Goal: Check status: Check status

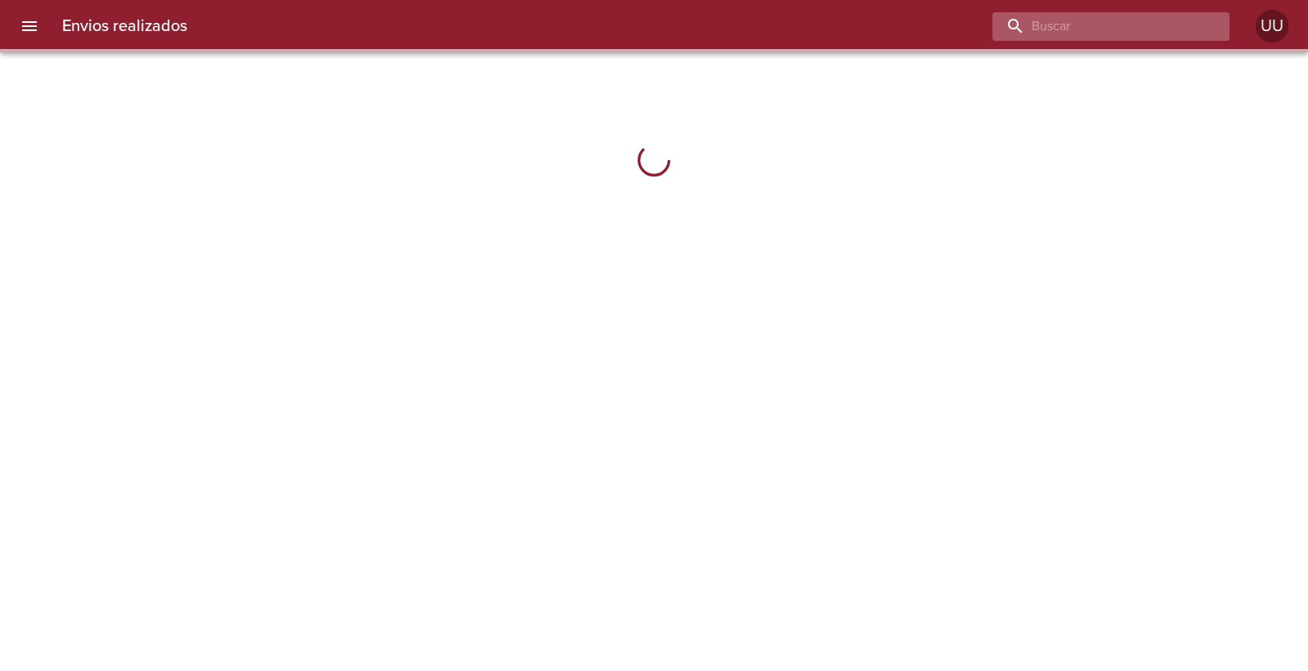
click at [1123, 37] on input "buscar" at bounding box center [1097, 26] width 209 height 29
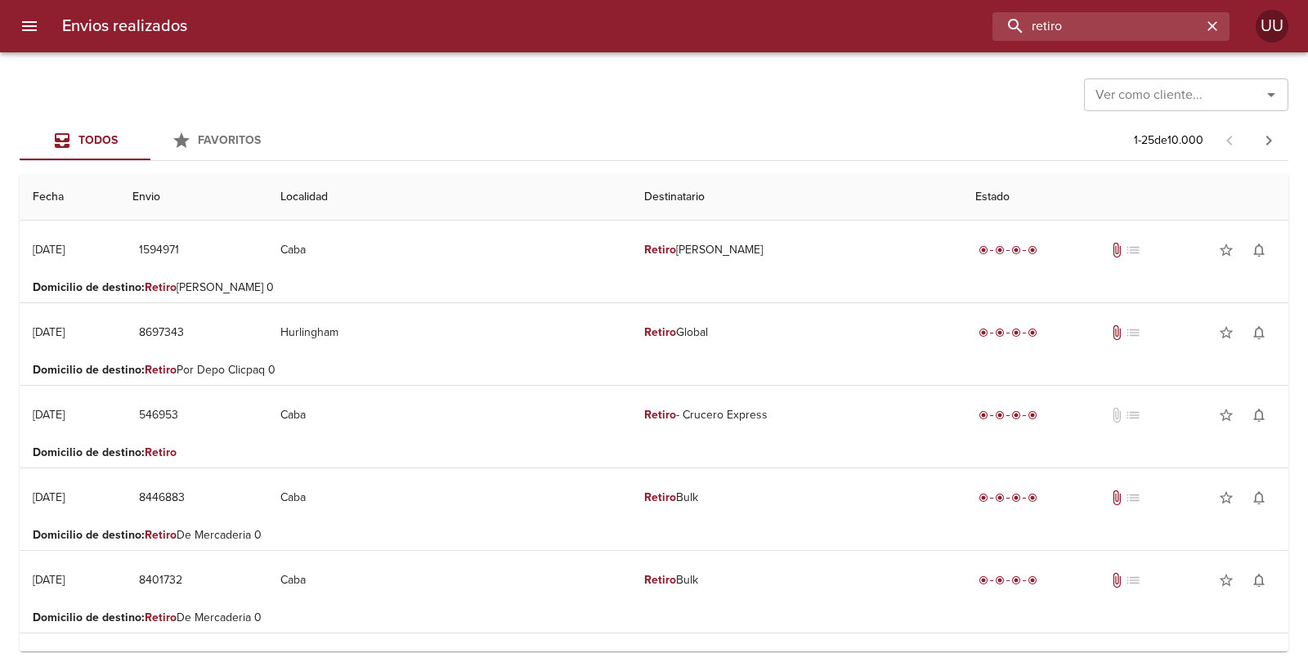
drag, startPoint x: 1162, startPoint y: 26, endPoint x: 892, endPoint y: 25, distance: 269.8
click at [892, 25] on div "retiro" at bounding box center [714, 26] width 1029 height 29
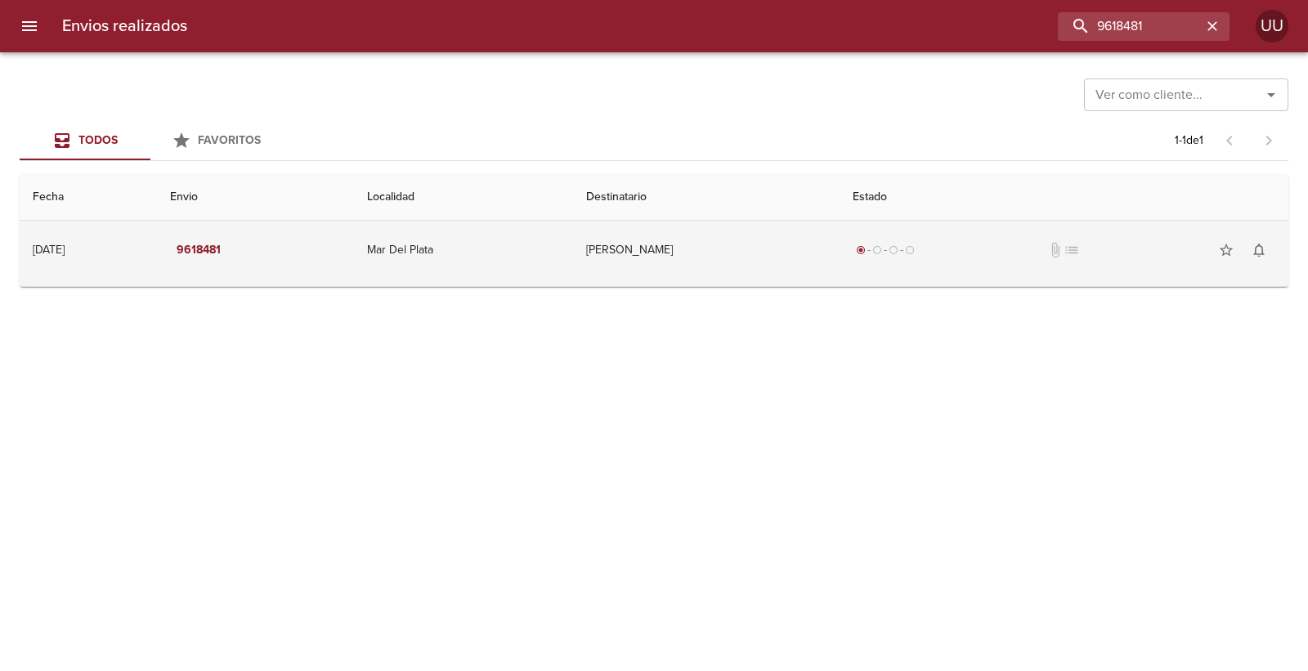
click at [711, 235] on td "[PERSON_NAME]" at bounding box center [706, 250] width 267 height 59
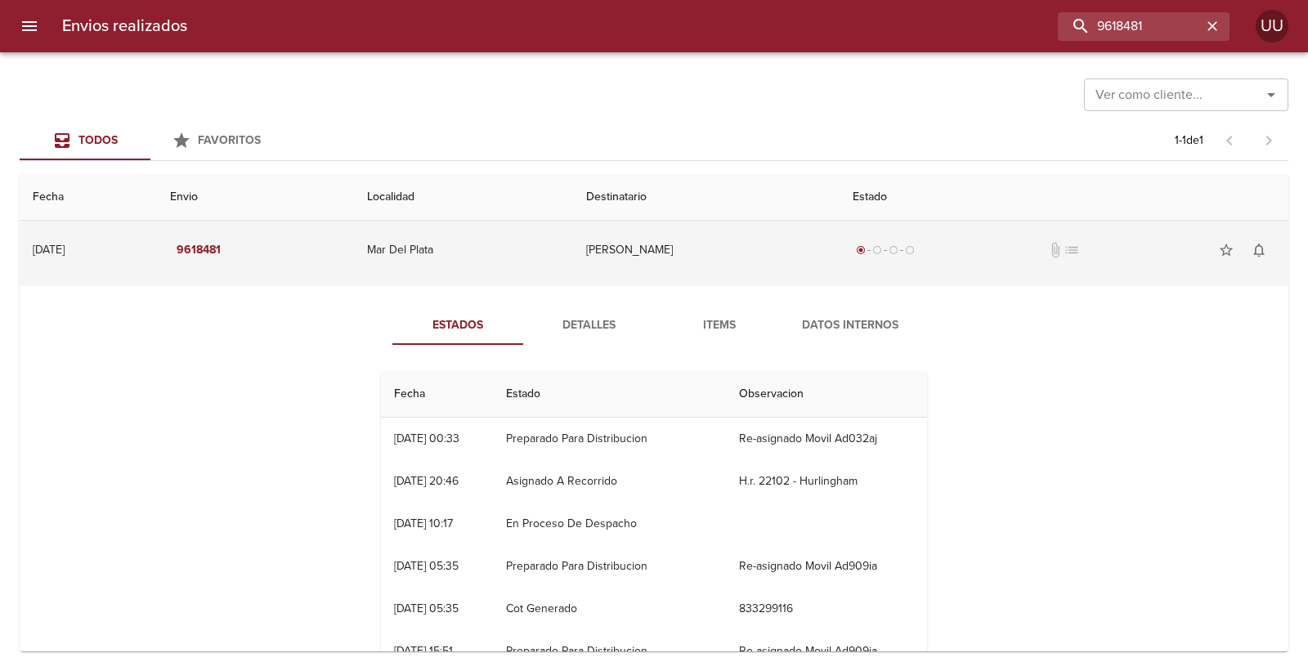
click at [716, 244] on td "[PERSON_NAME]" at bounding box center [706, 250] width 267 height 59
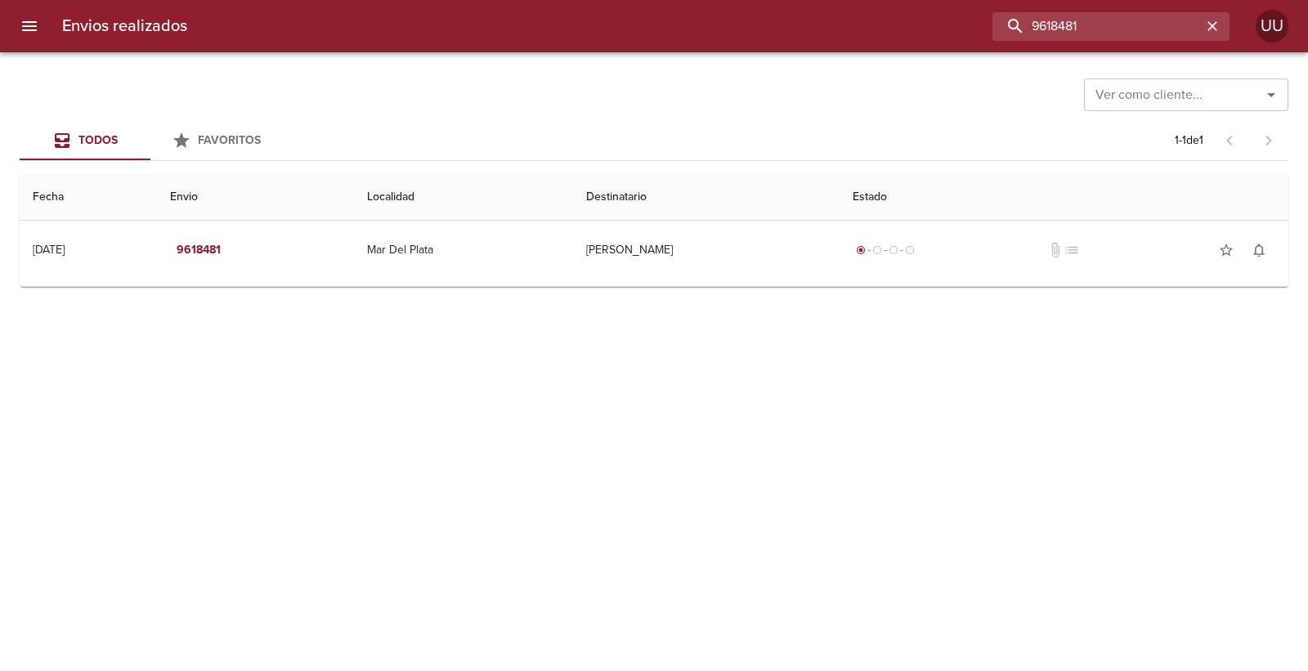
drag, startPoint x: 1163, startPoint y: 29, endPoint x: 769, endPoint y: 29, distance: 394.9
click at [769, 29] on div "9618481" at bounding box center [714, 26] width 1029 height 29
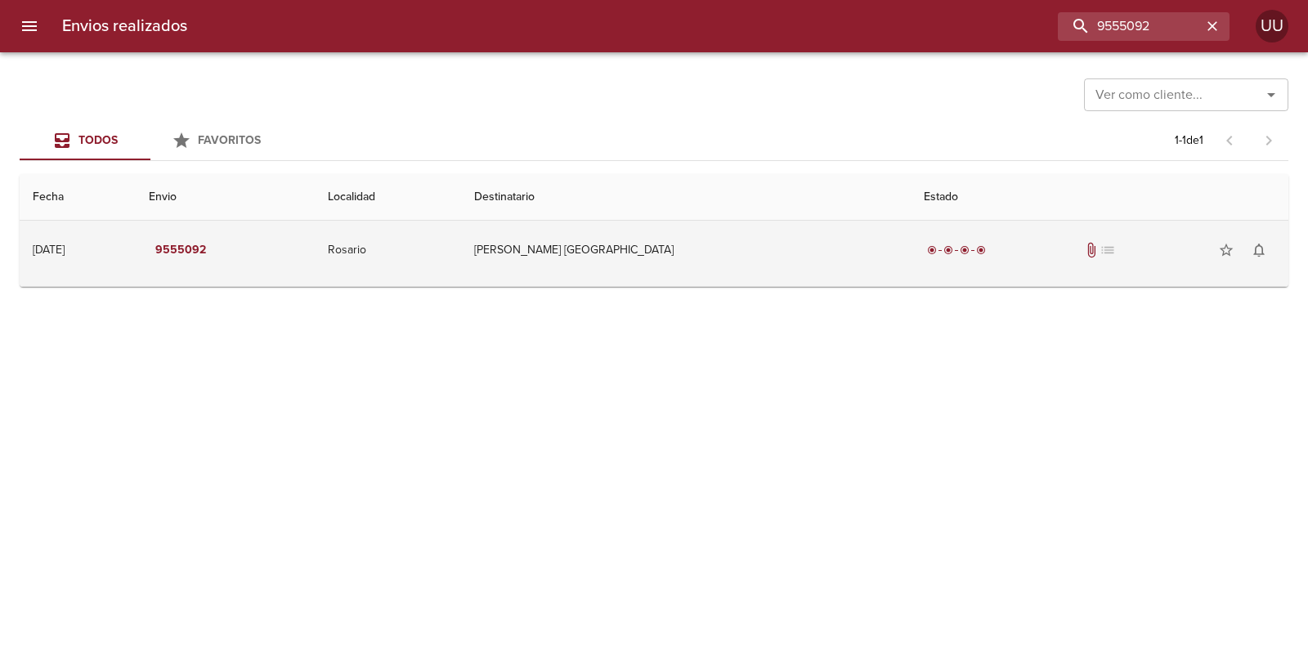
click at [624, 235] on td "[PERSON_NAME] [GEOGRAPHIC_DATA]" at bounding box center [685, 250] width 449 height 59
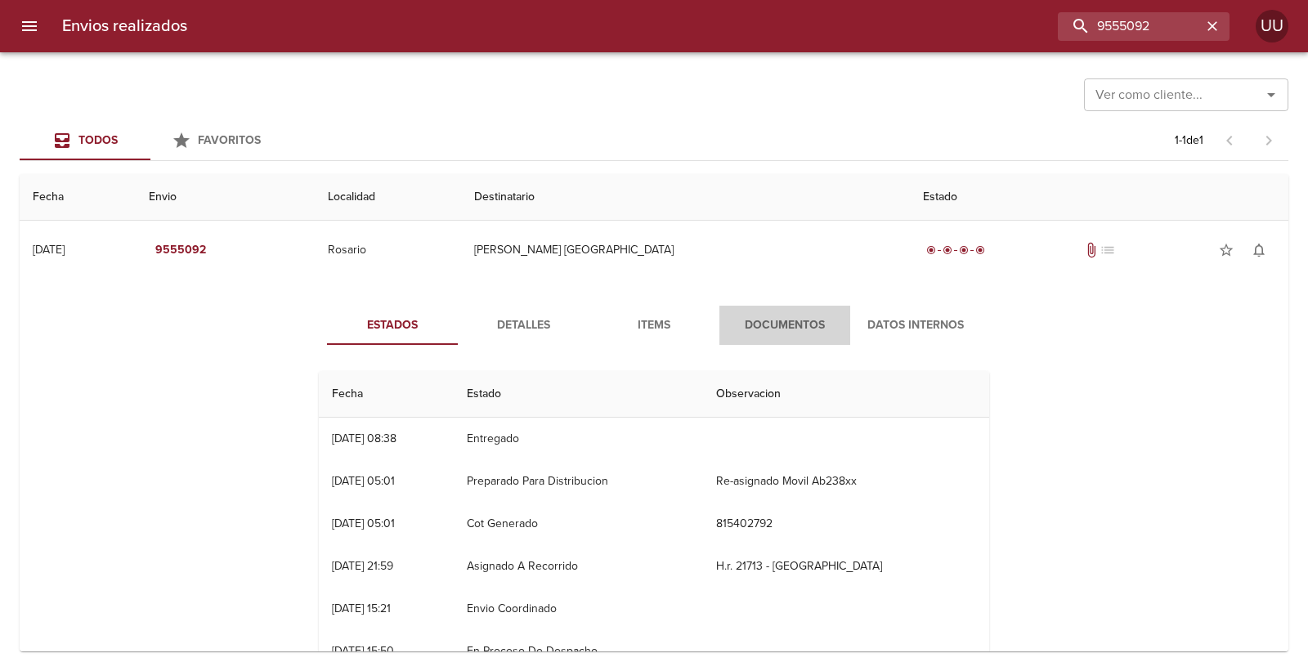
click at [749, 325] on span "Documentos" at bounding box center [784, 326] width 111 height 20
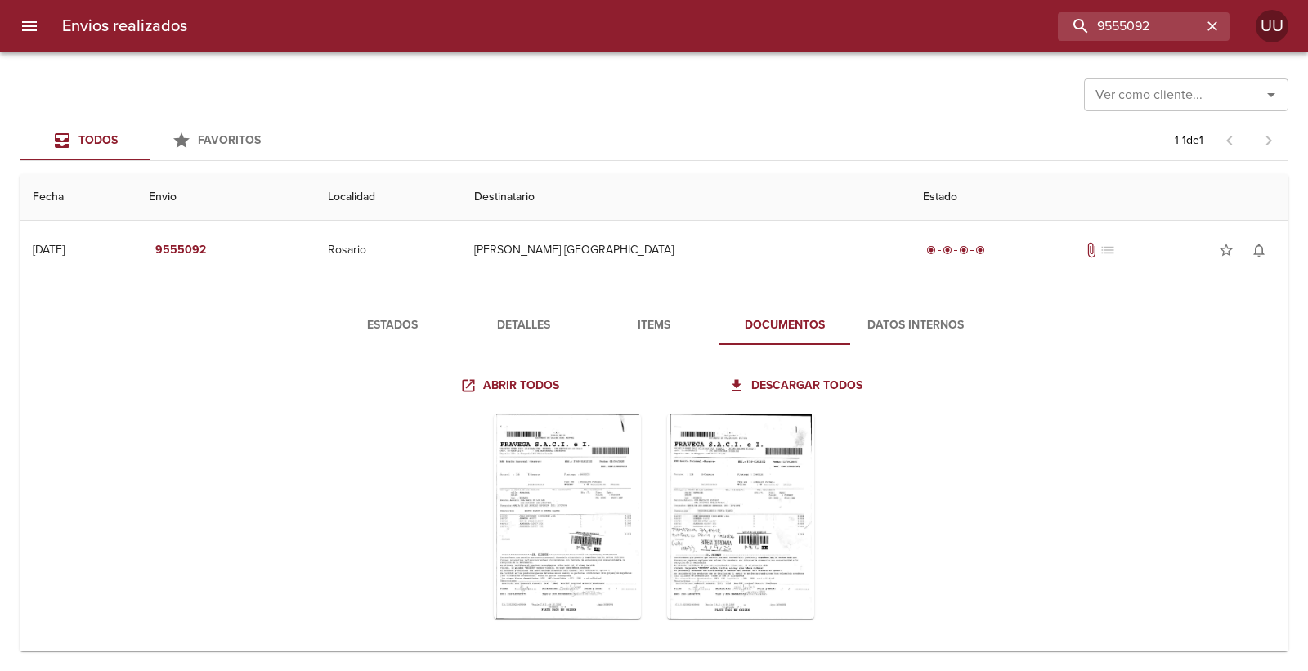
scroll to position [12, 0]
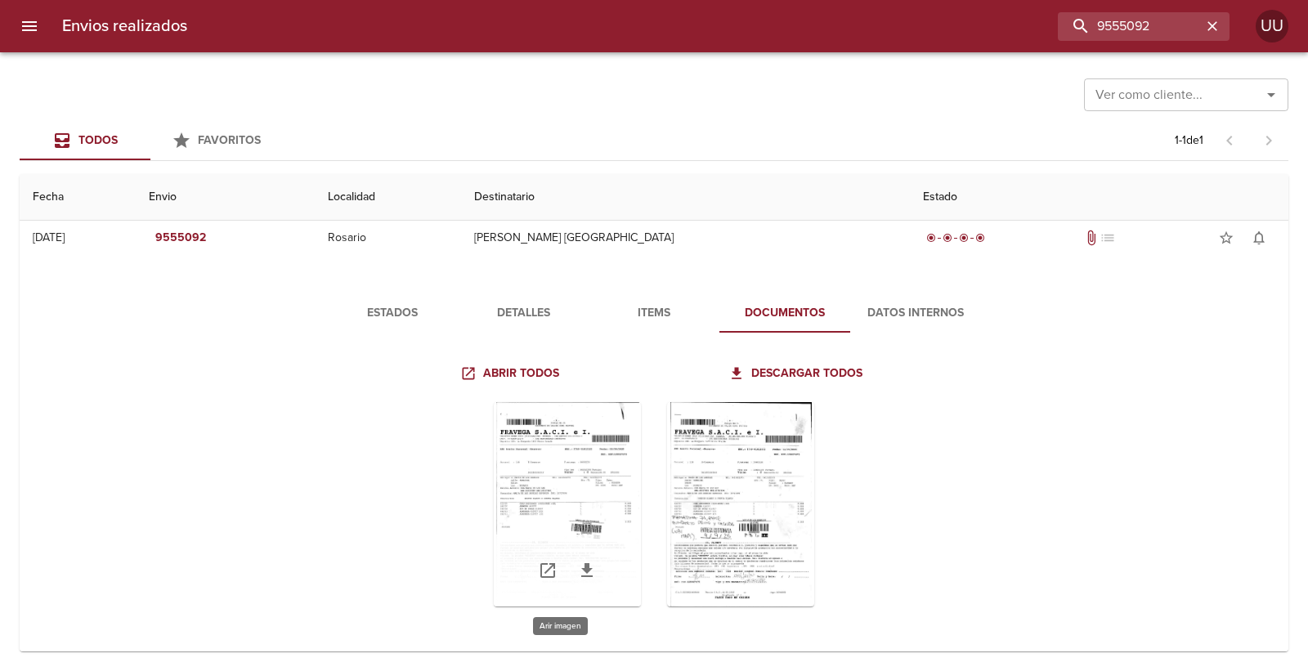
click at [594, 454] on div "Tabla de envíos del cliente" at bounding box center [567, 504] width 147 height 204
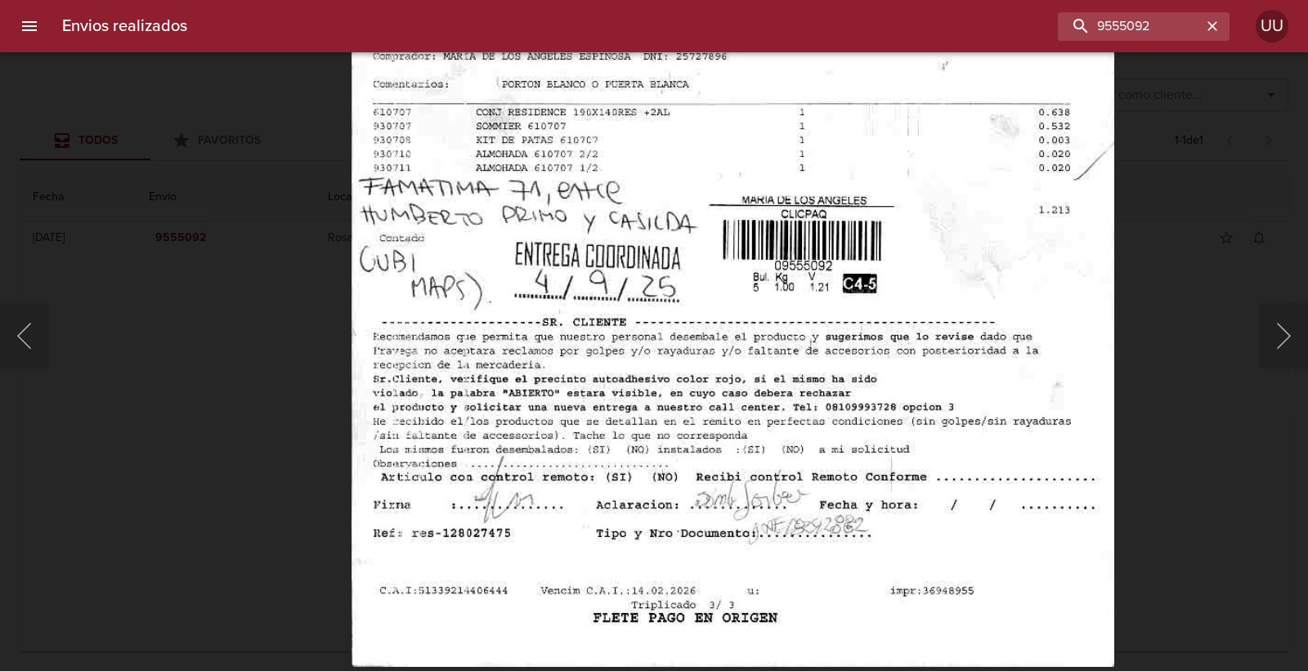
click at [635, 333] on img "Lightbox" at bounding box center [732, 115] width 763 height 1102
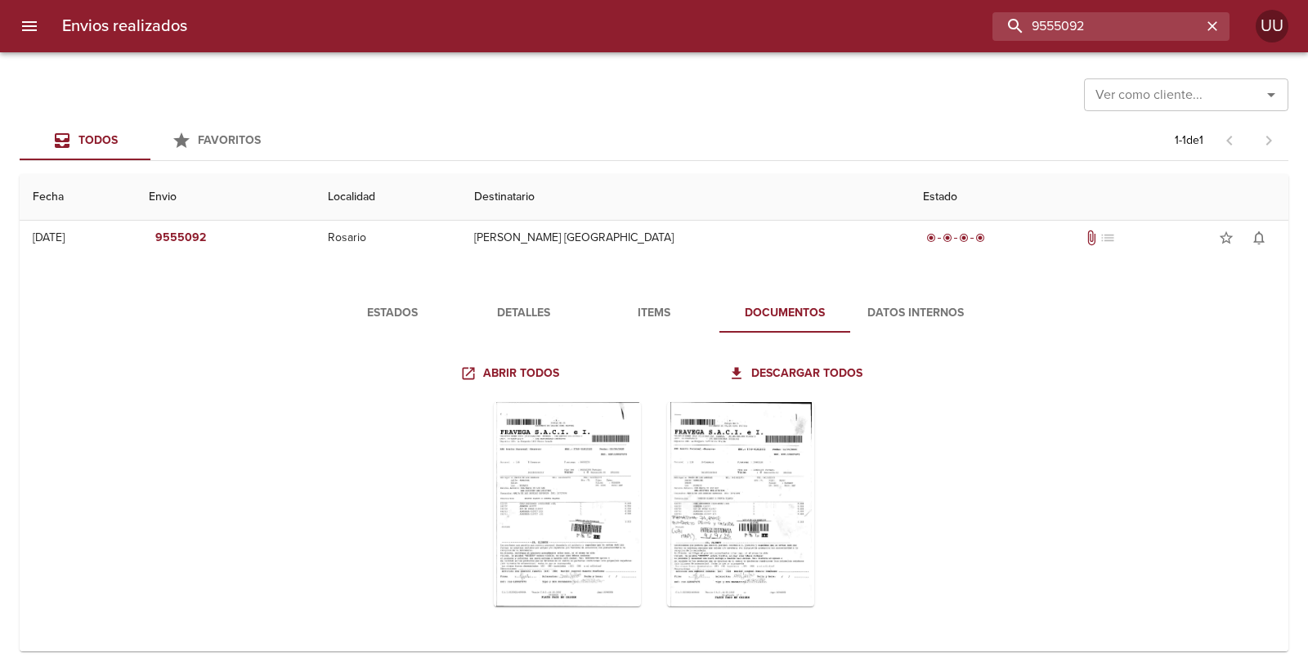
drag, startPoint x: 1146, startPoint y: 21, endPoint x: 872, endPoint y: -16, distance: 276.5
click at [872, 0] on html "Envios realizados 9555092 UU Ver como cliente... Ver como cliente... Todos Favo…" at bounding box center [654, 0] width 1308 height 0
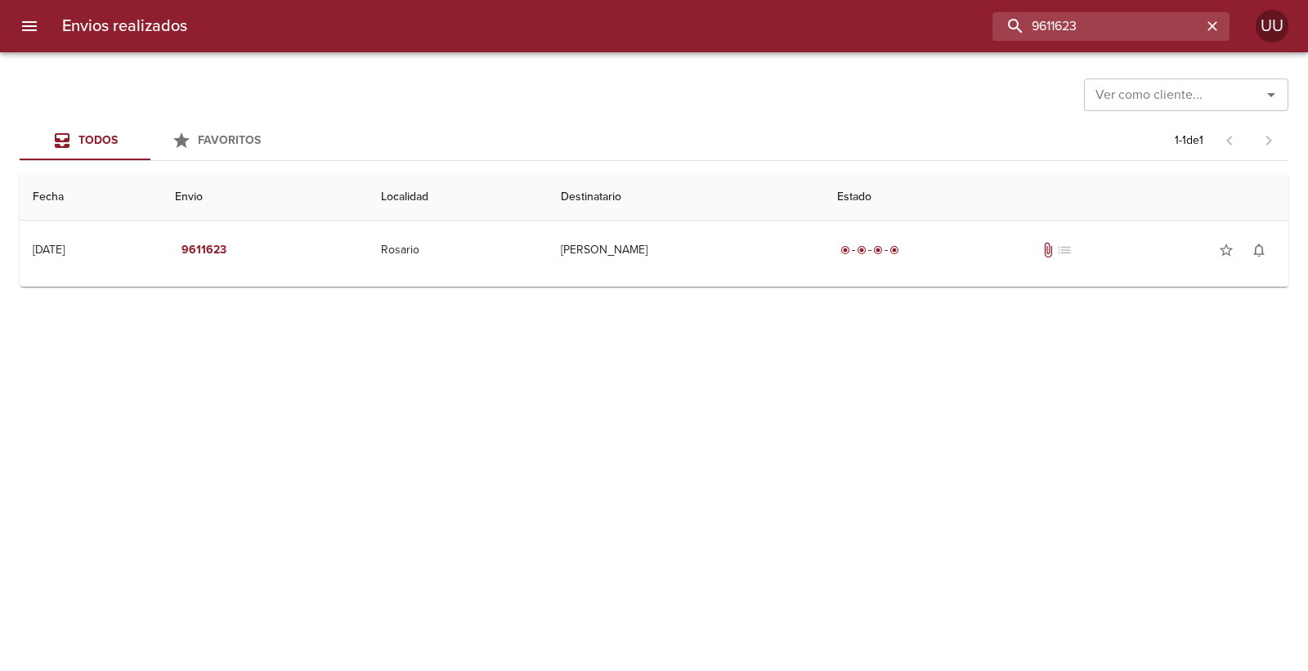
scroll to position [0, 0]
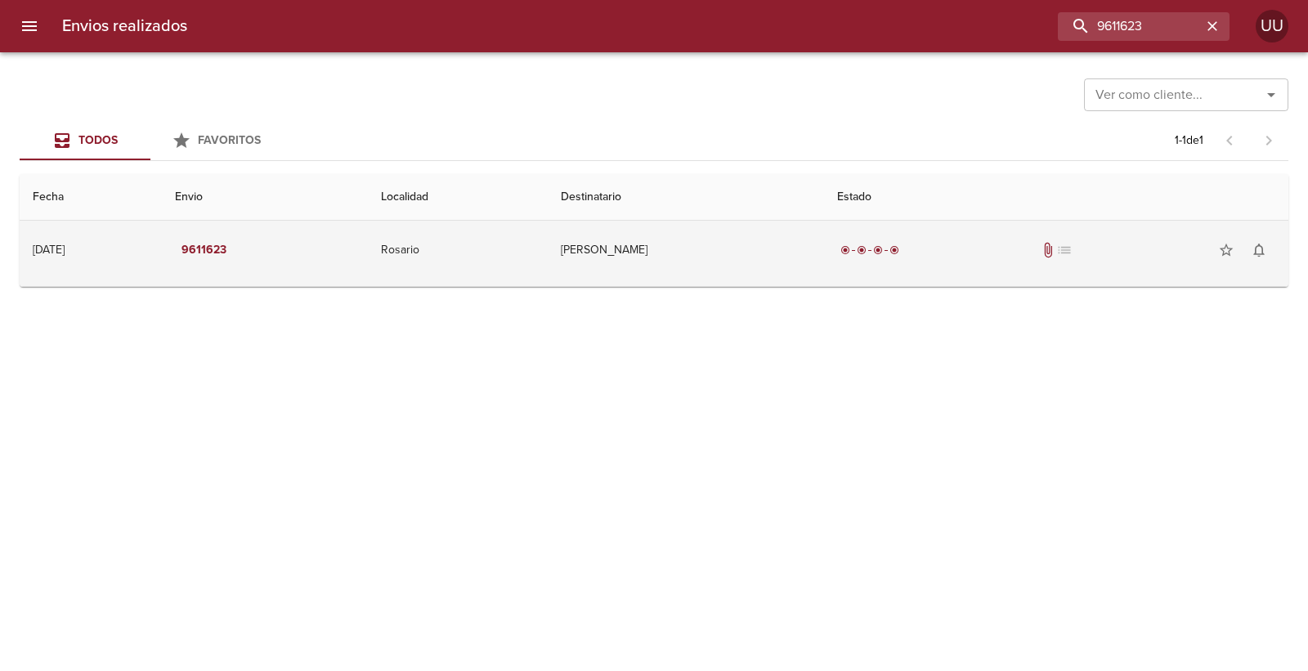
click at [756, 224] on td "[PERSON_NAME]" at bounding box center [686, 250] width 276 height 59
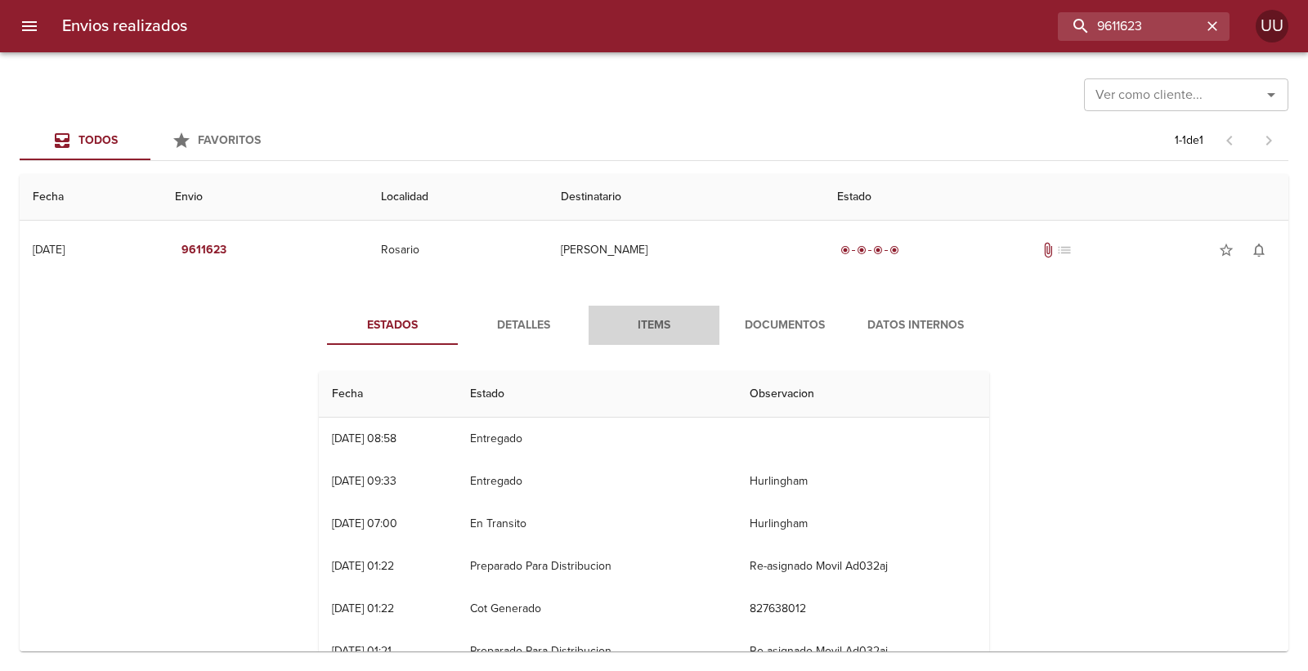
click at [676, 325] on span "Items" at bounding box center [654, 326] width 111 height 20
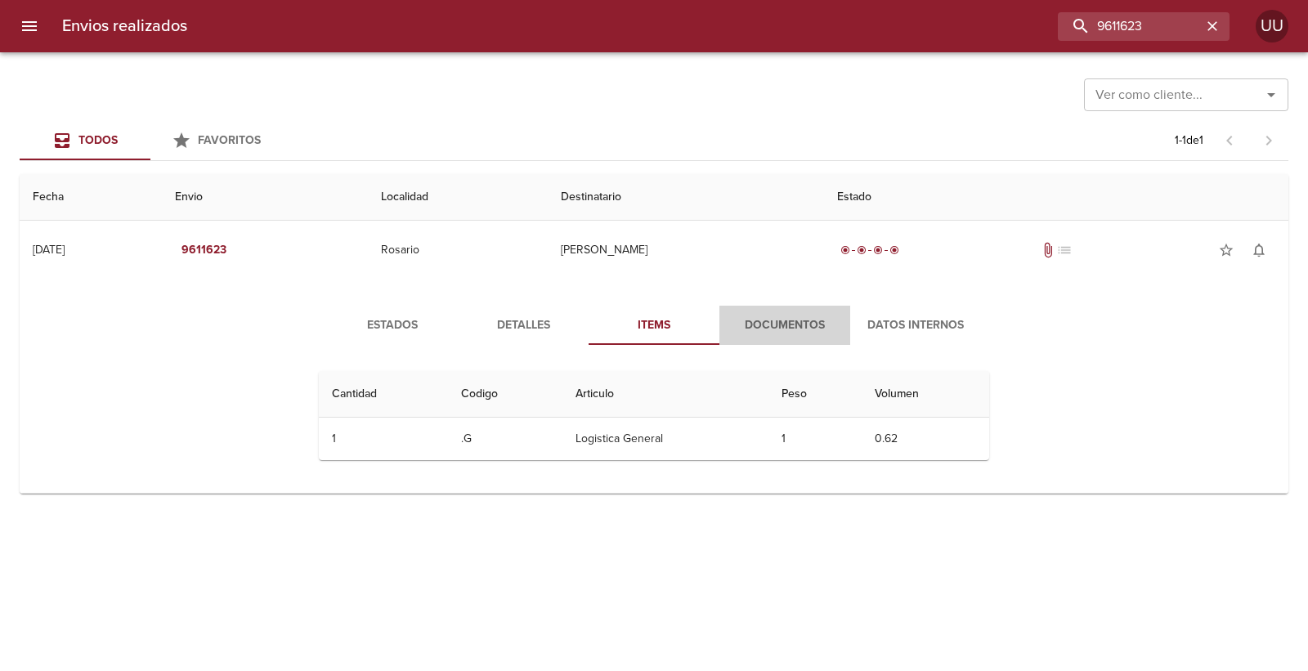
click at [740, 319] on span "Documentos" at bounding box center [784, 326] width 111 height 20
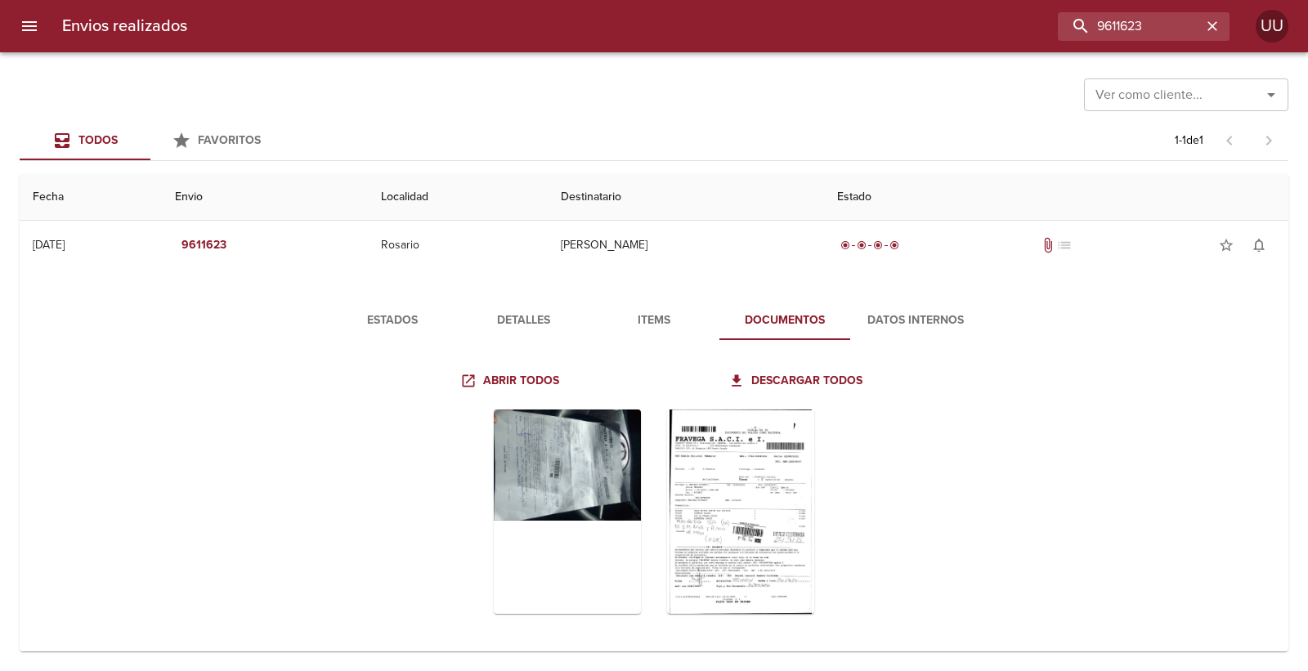
scroll to position [12, 0]
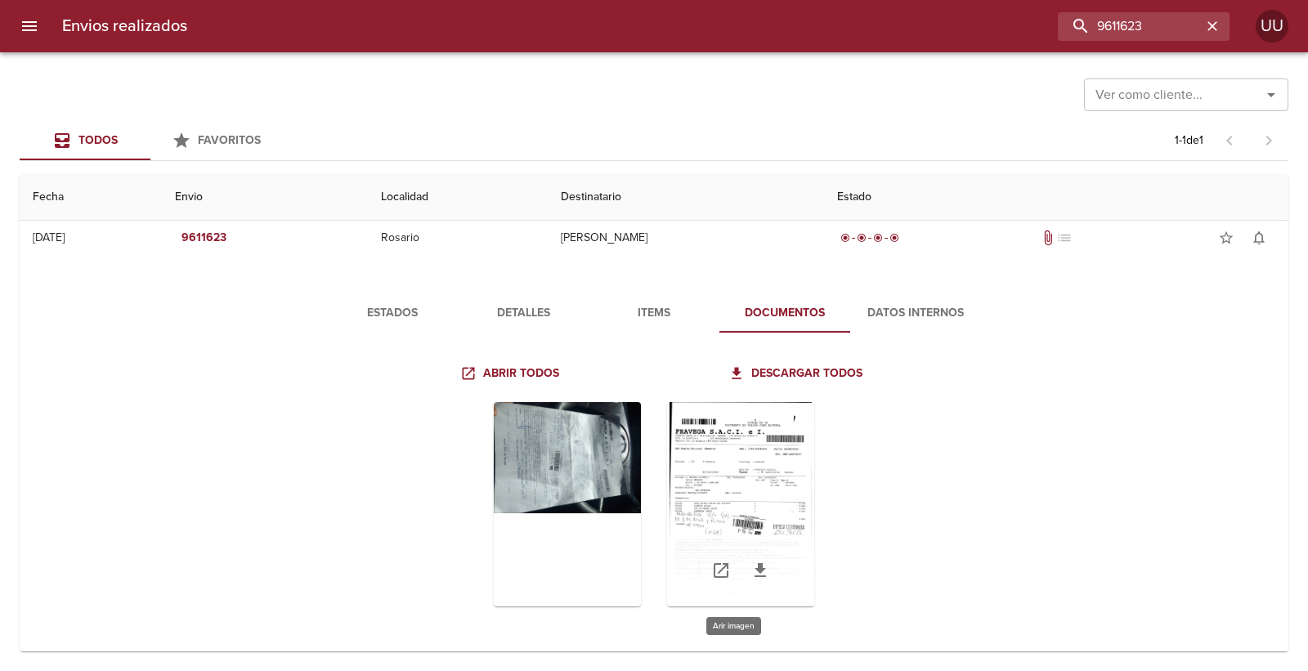
click at [780, 473] on div "Tabla de envíos del cliente" at bounding box center [740, 504] width 147 height 204
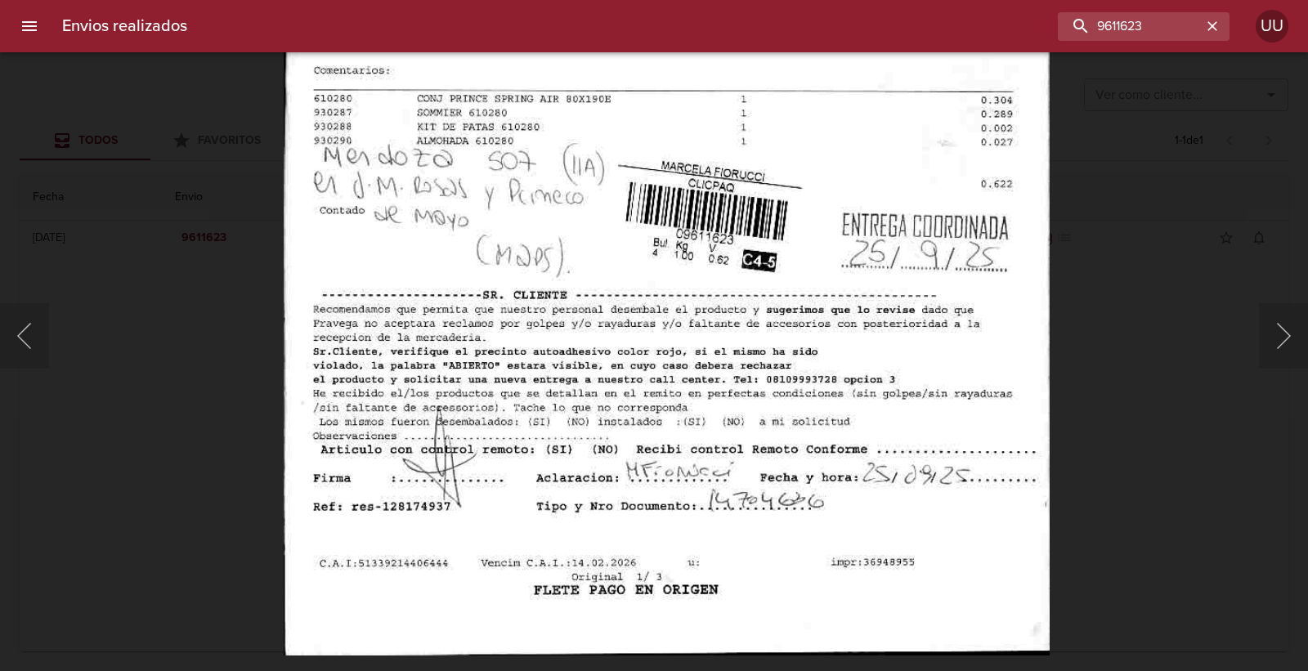
click at [640, 217] on img "Lightbox" at bounding box center [666, 104] width 765 height 1102
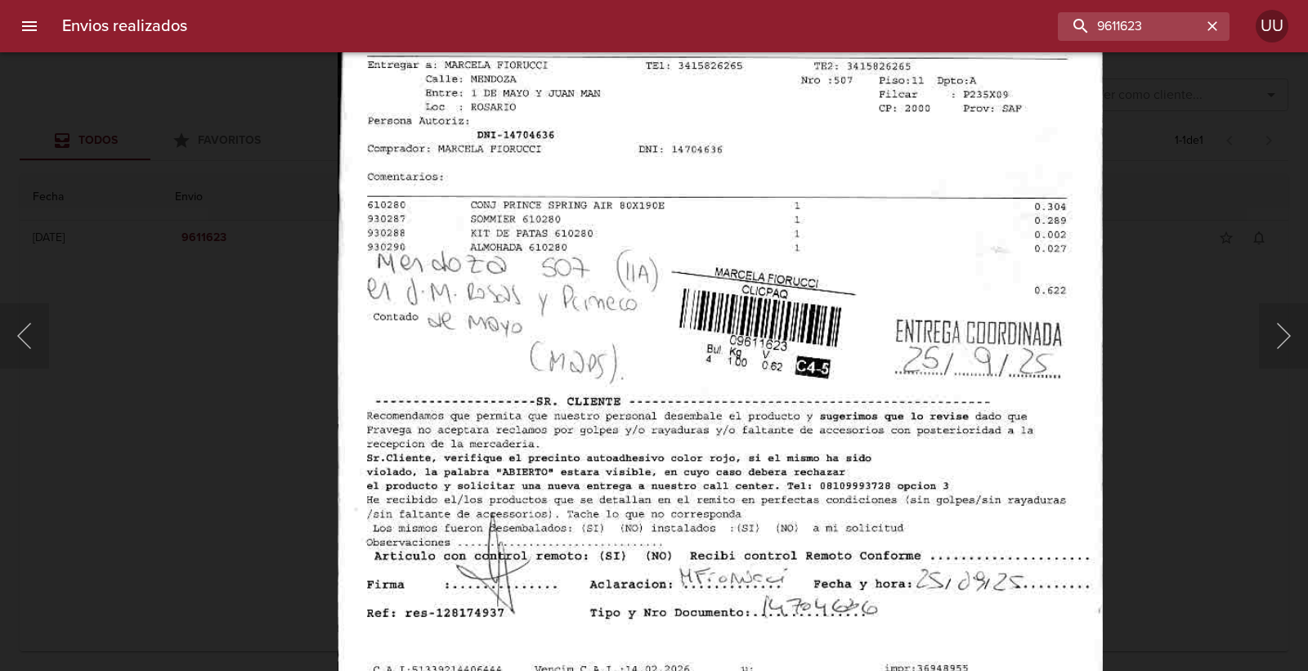
click at [675, 222] on img "Lightbox" at bounding box center [719, 210] width 765 height 1102
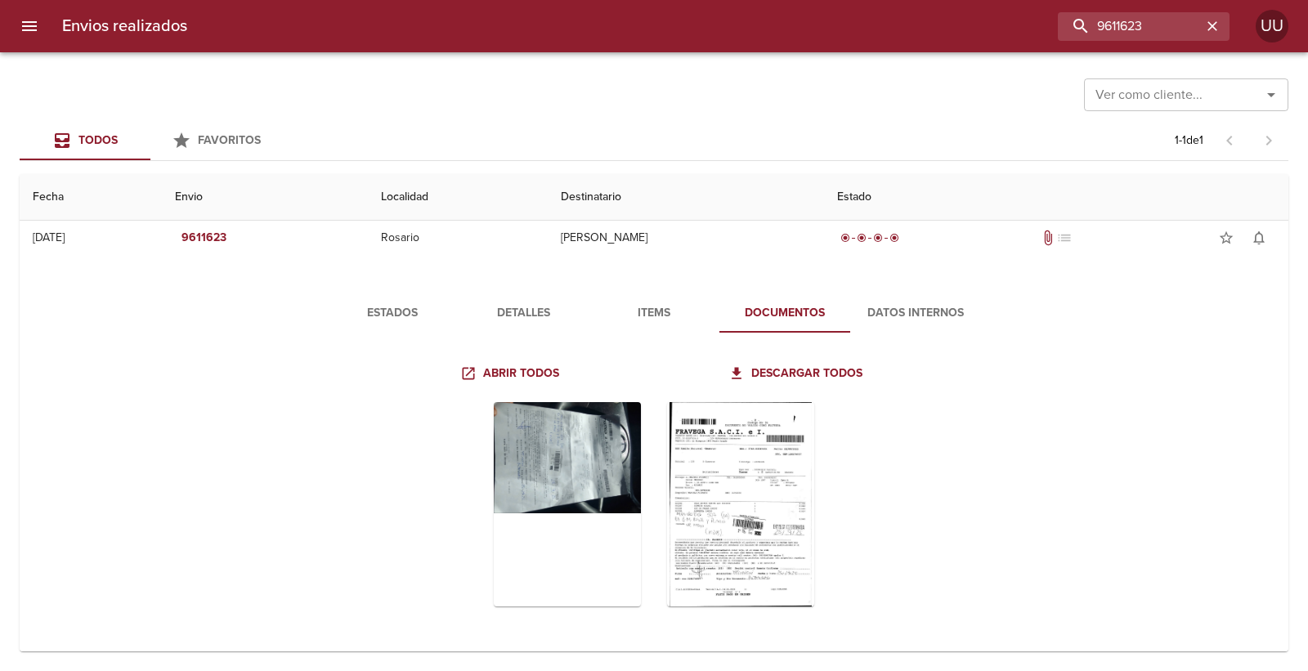
scroll to position [0, 0]
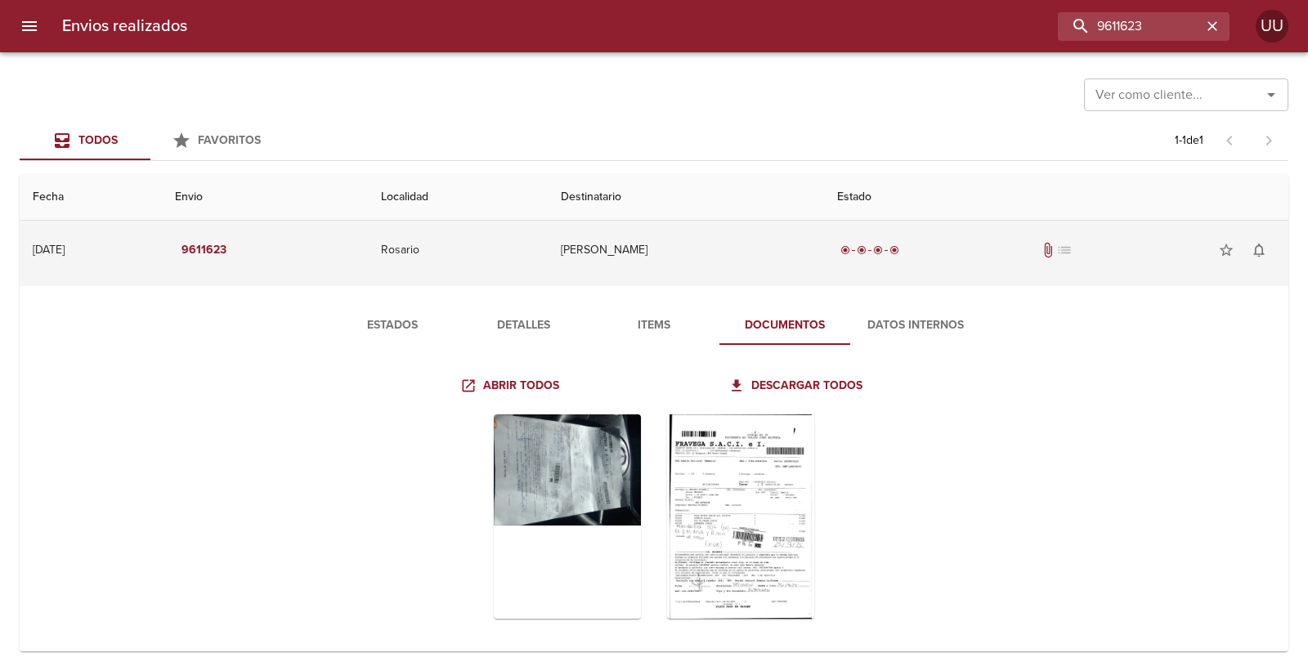
click at [843, 258] on td "radio_button_checked radio_button_checked radio_button_checked radio_button_che…" at bounding box center [1056, 250] width 464 height 59
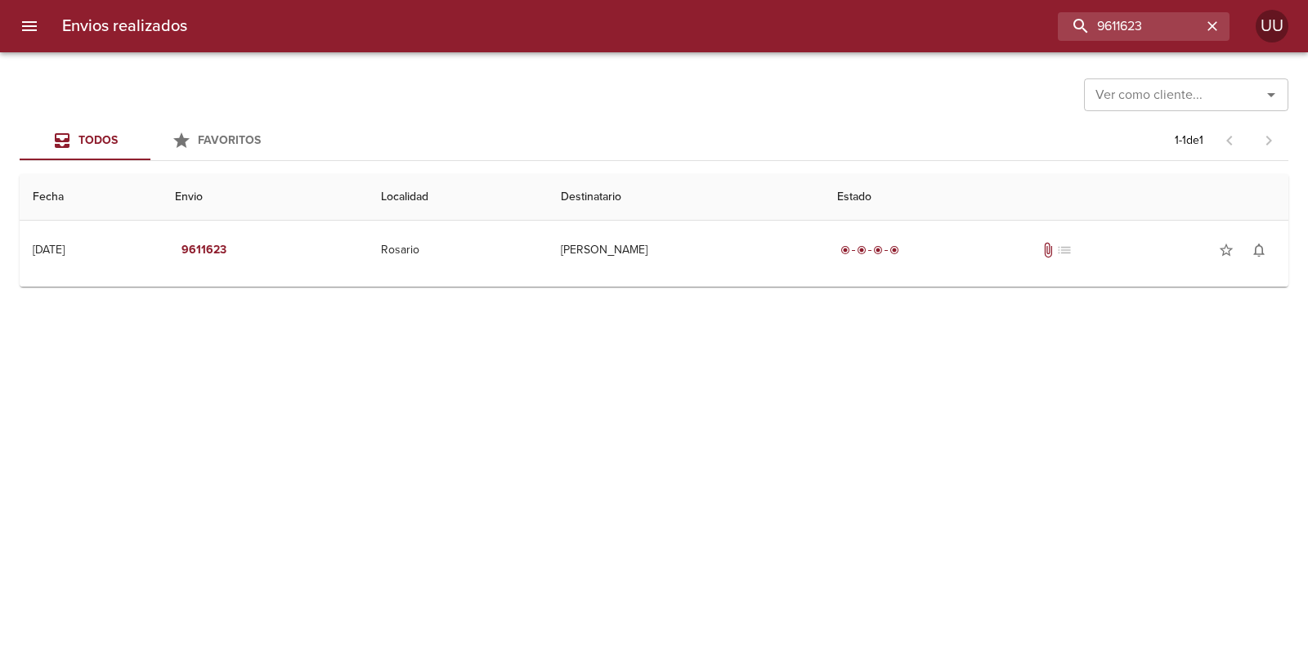
click at [823, 144] on div "Todos Favoritos 1 - 1 de 1" at bounding box center [654, 140] width 1269 height 39
drag, startPoint x: 1155, startPoint y: 17, endPoint x: 693, endPoint y: 16, distance: 462.0
click at [693, 16] on div "9611623" at bounding box center [714, 26] width 1029 height 29
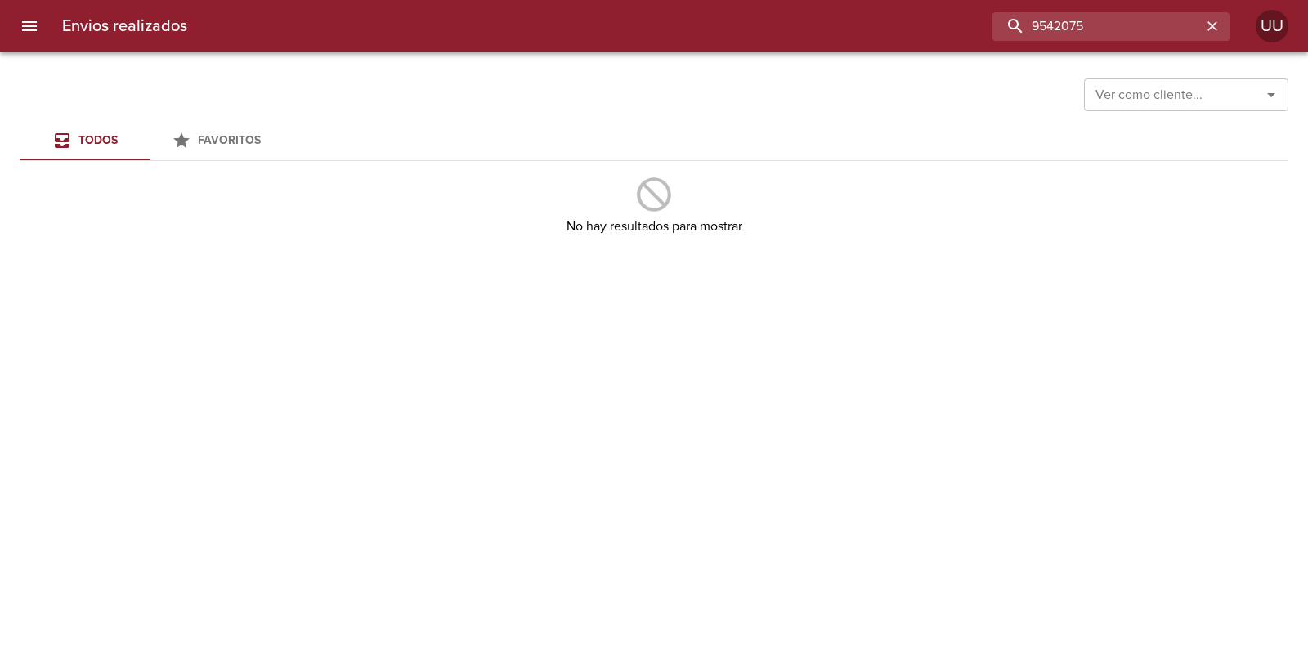
drag, startPoint x: 1154, startPoint y: 25, endPoint x: 745, endPoint y: 22, distance: 408.8
click at [746, 23] on div "9542075" at bounding box center [714, 26] width 1029 height 29
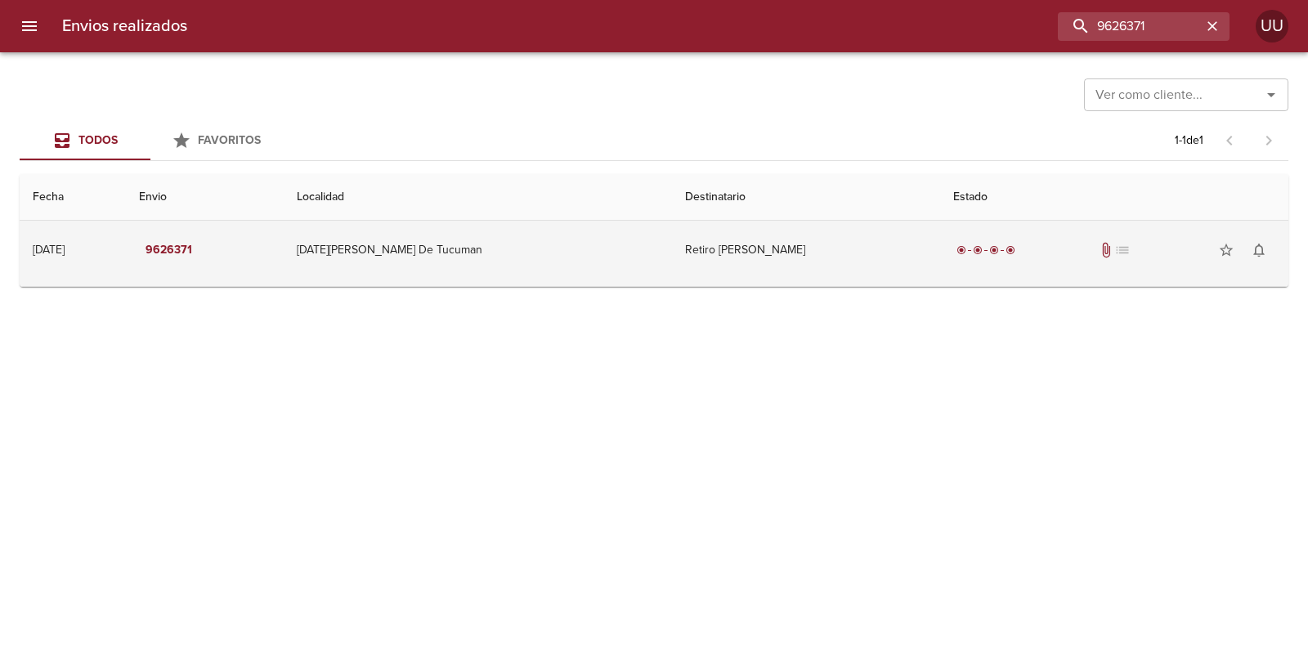
click at [700, 239] on td "Retiro [PERSON_NAME]" at bounding box center [806, 250] width 268 height 59
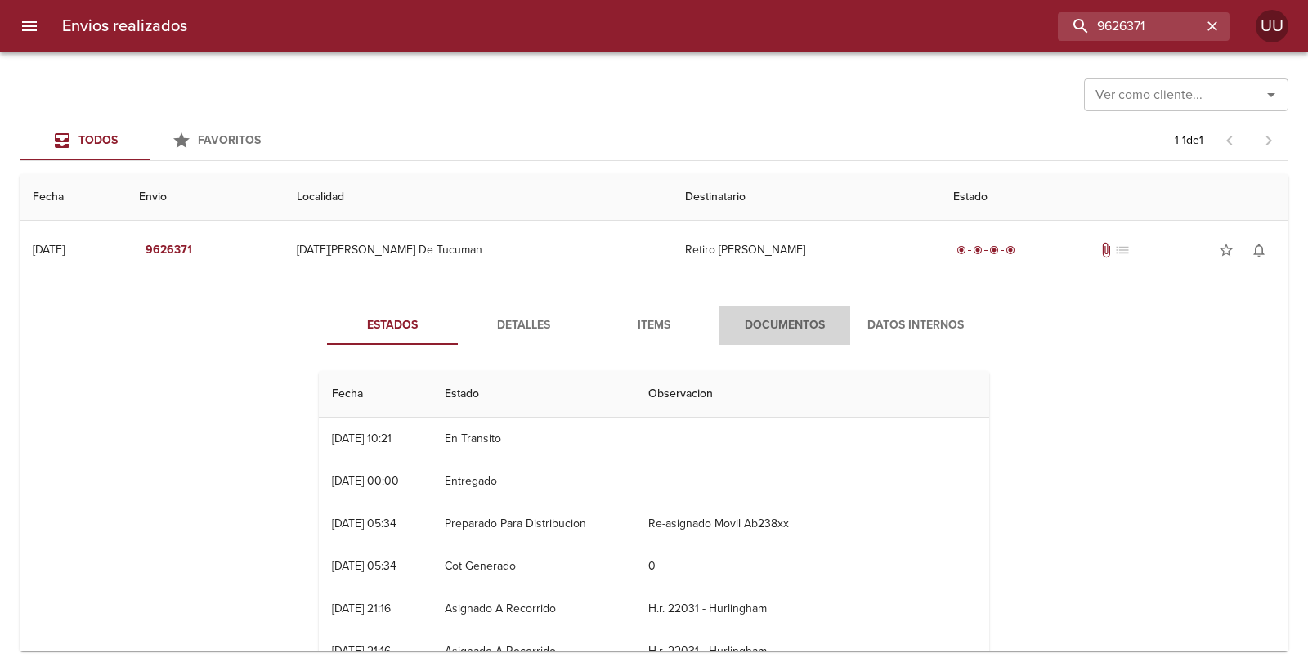
click at [801, 324] on span "Documentos" at bounding box center [784, 326] width 111 height 20
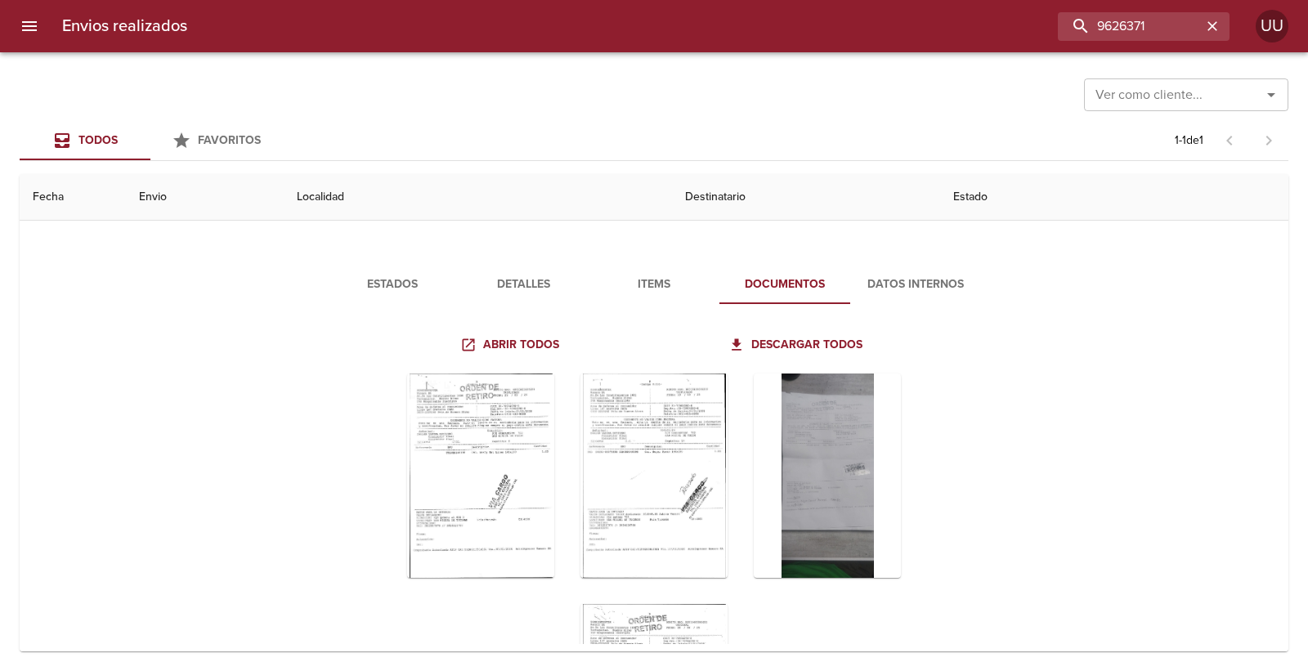
scroll to position [53, 0]
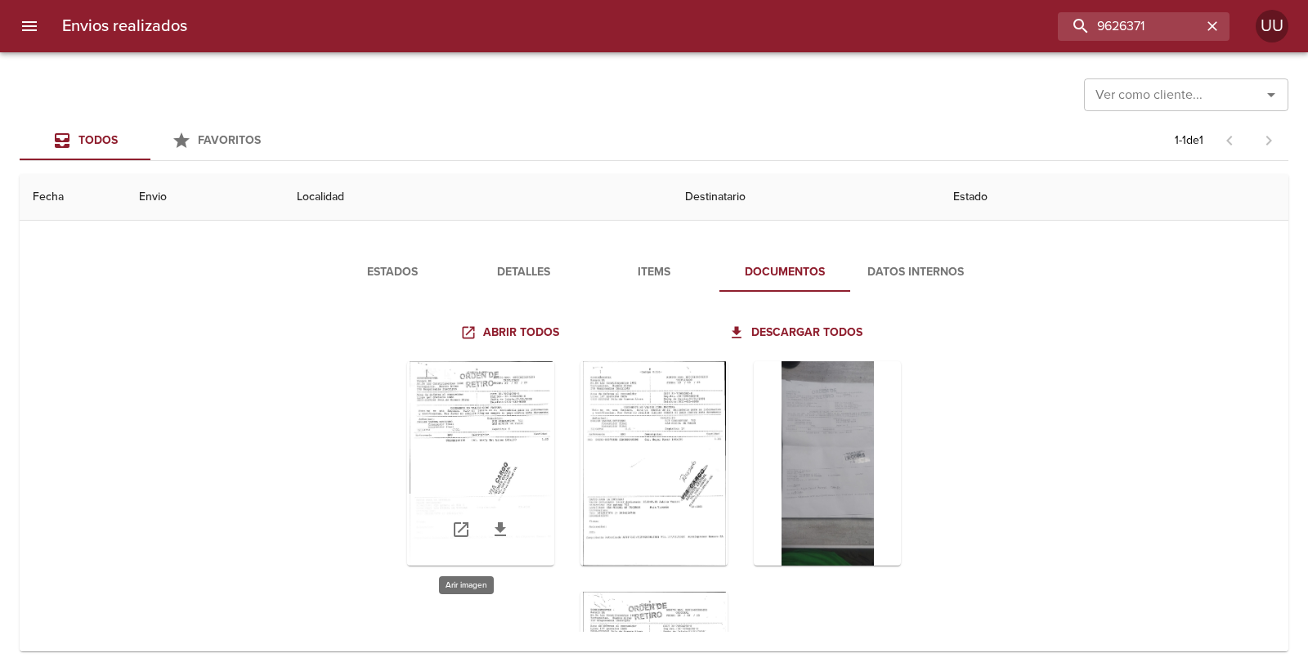
click at [503, 437] on div "Tabla de envíos del cliente" at bounding box center [480, 463] width 147 height 204
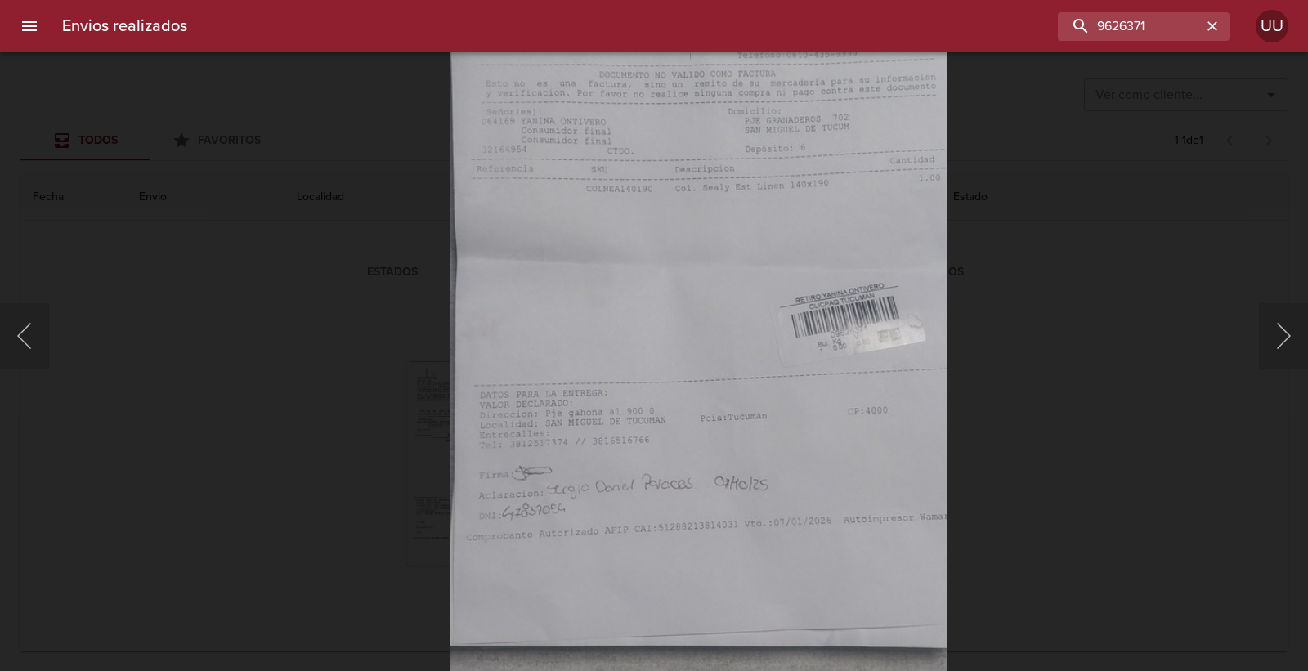
click at [654, 415] on img "Lightbox" at bounding box center [699, 353] width 496 height 1102
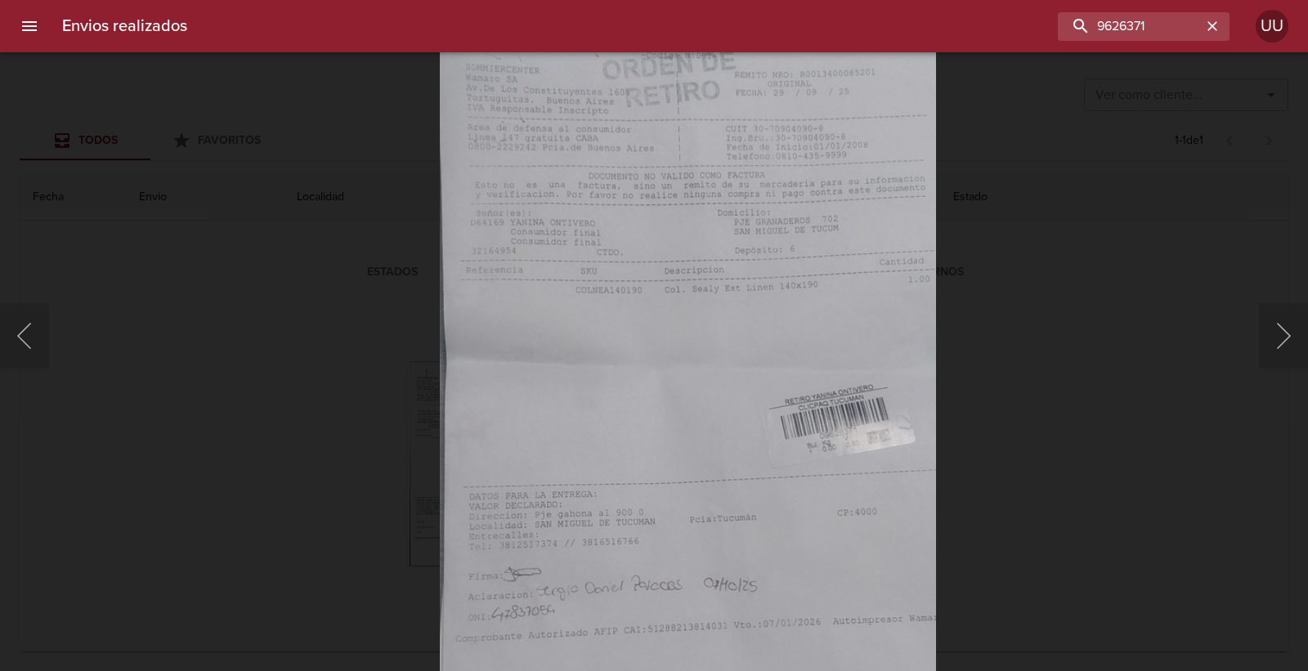
click at [662, 442] on img "Lightbox" at bounding box center [688, 455] width 496 height 1102
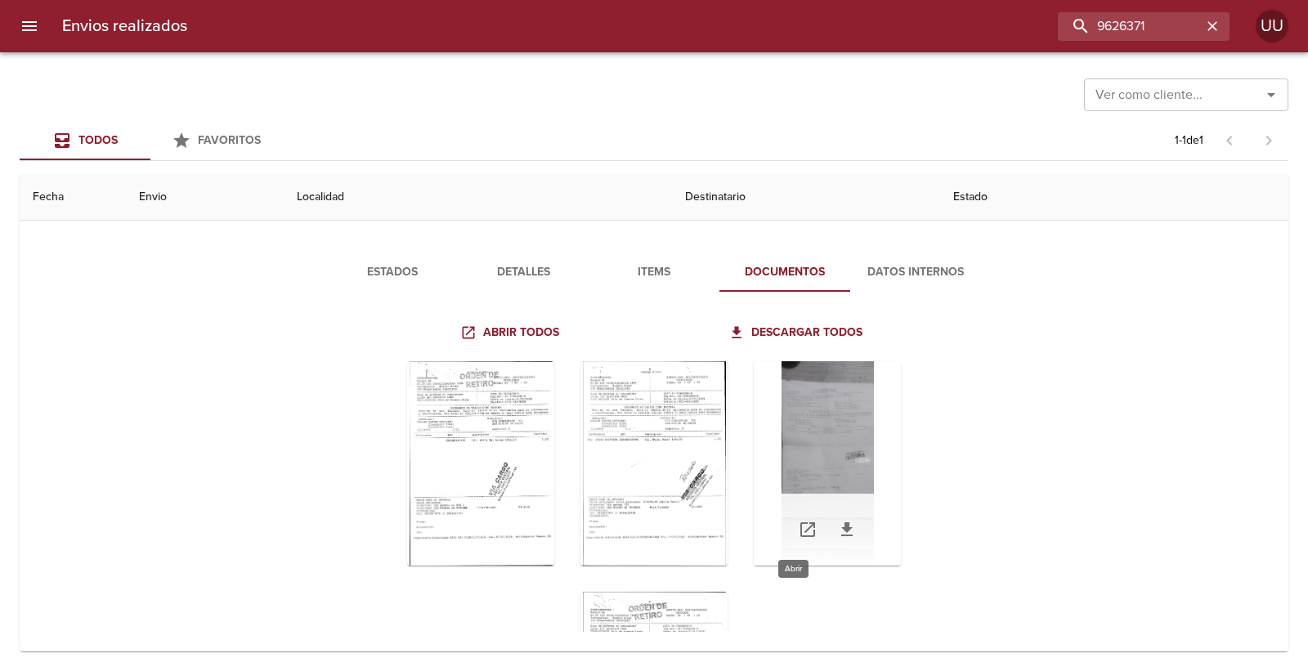
click at [798, 527] on icon "Tabla de envíos del cliente" at bounding box center [808, 530] width 20 height 20
click at [347, 338] on div "Abrir todos Descargar todos" at bounding box center [654, 468] width 670 height 301
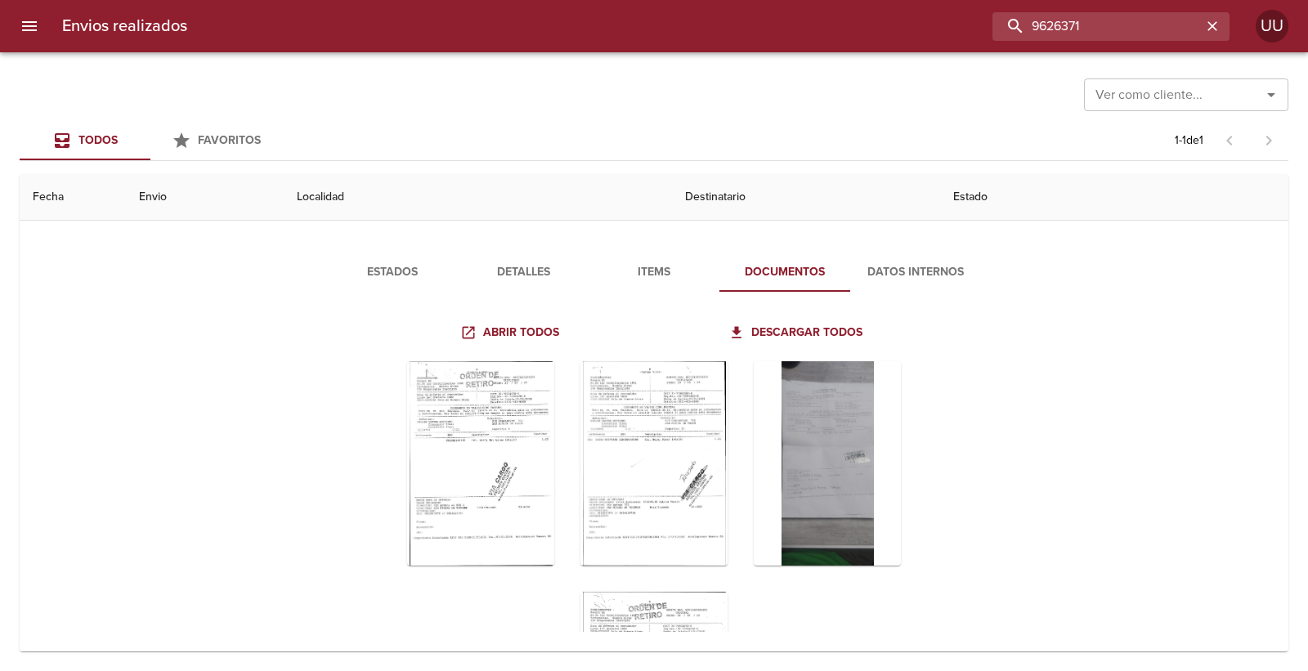
drag, startPoint x: 1158, startPoint y: 31, endPoint x: 733, endPoint y: -21, distance: 427.6
click at [733, 0] on html "Envios realizados 9626371 UU Ver como cliente... Ver como cliente... Todos Favo…" at bounding box center [654, 0] width 1308 height 0
type input "retiro [PERSON_NAME]"
click at [1138, 34] on input "retiro [PERSON_NAME]" at bounding box center [1097, 26] width 209 height 29
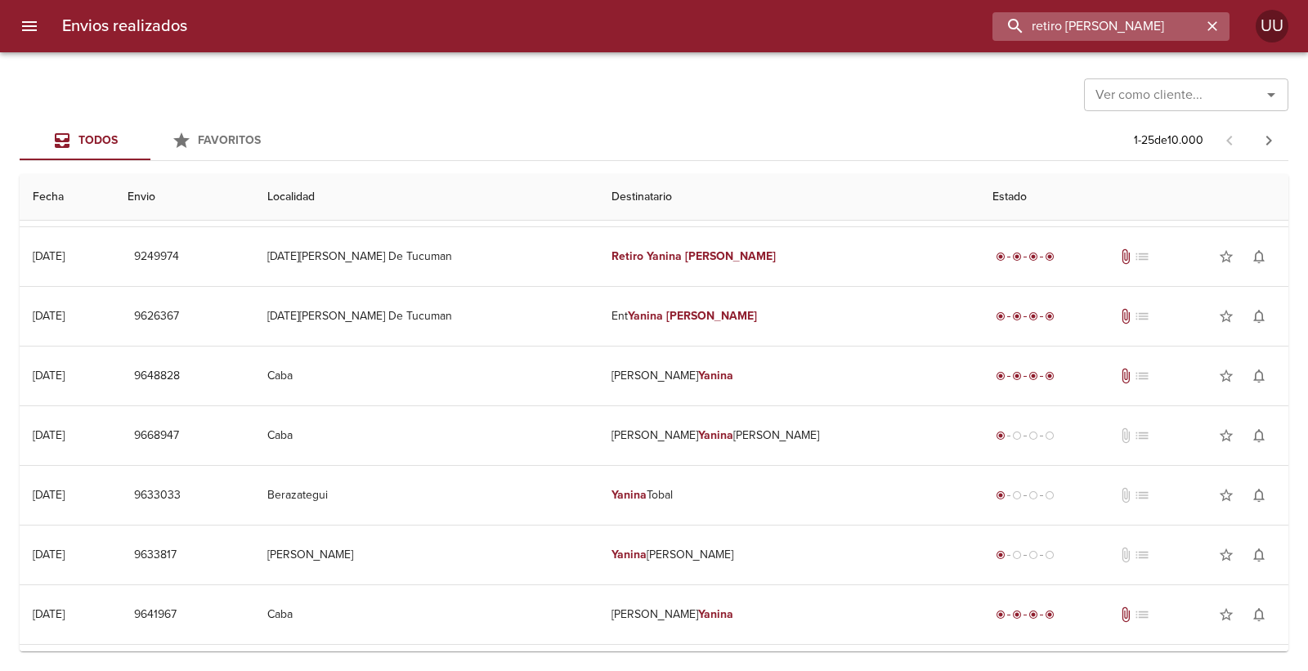
scroll to position [0, 0]
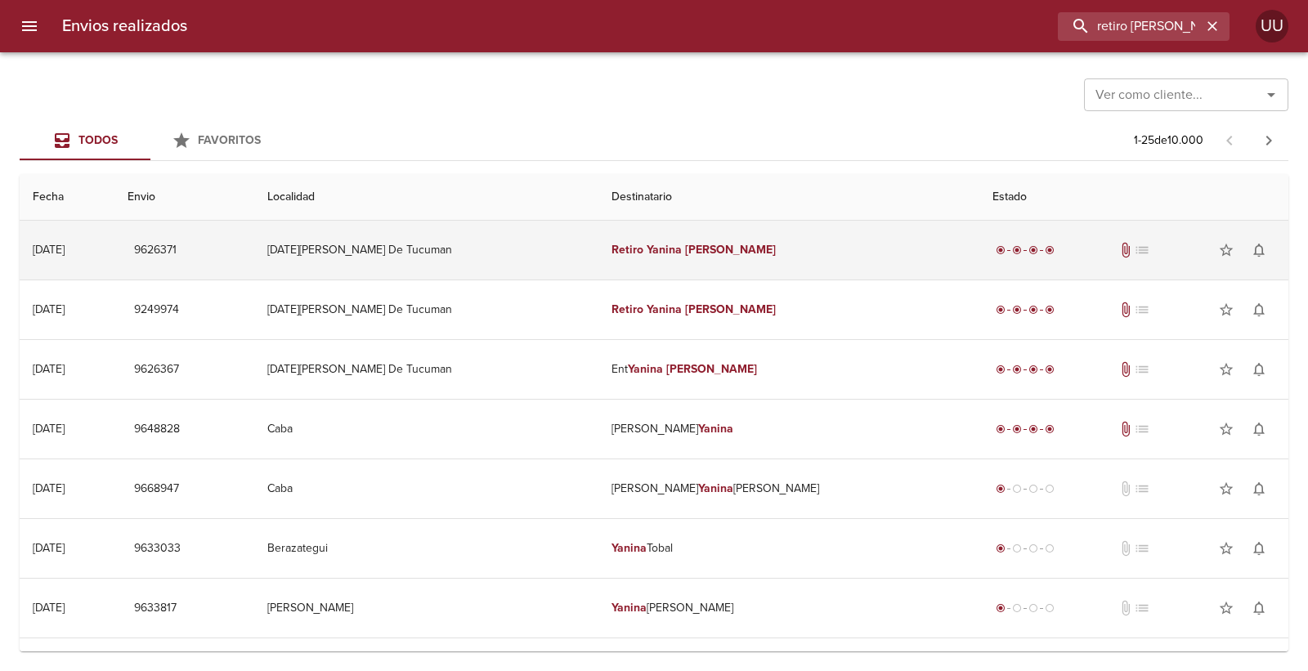
click at [773, 258] on td "Retiro [PERSON_NAME]" at bounding box center [790, 250] width 382 height 59
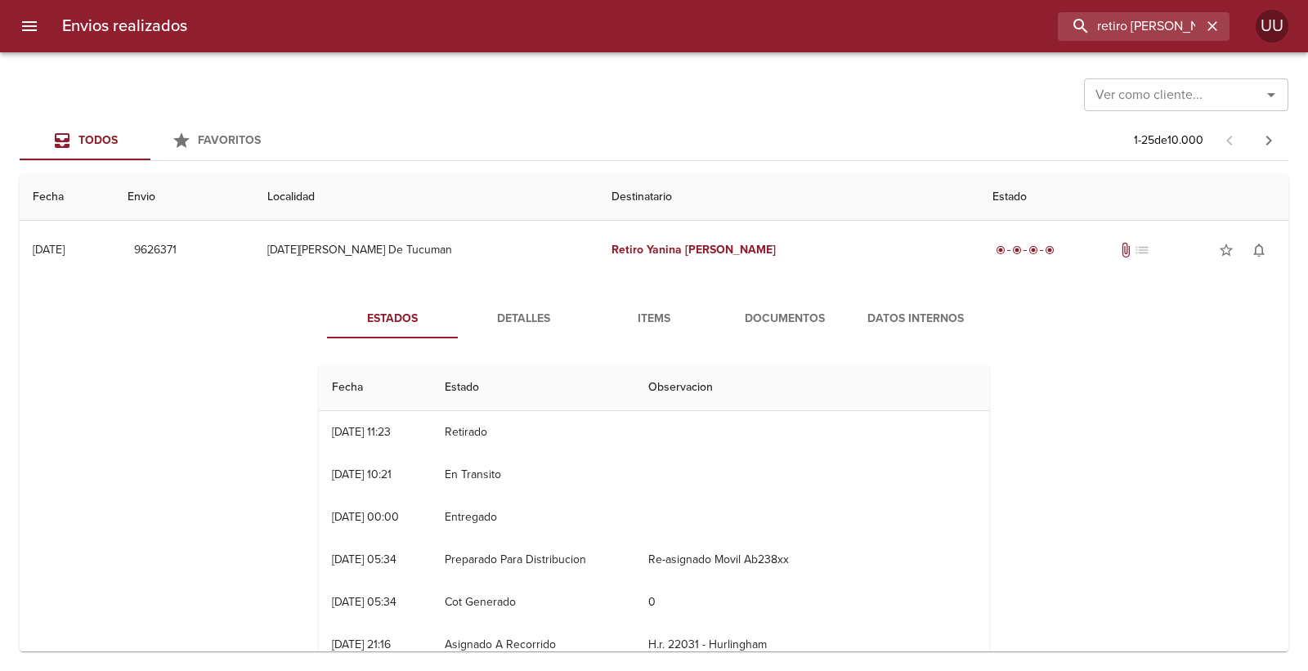
click at [741, 314] on span "Documentos" at bounding box center [784, 319] width 111 height 20
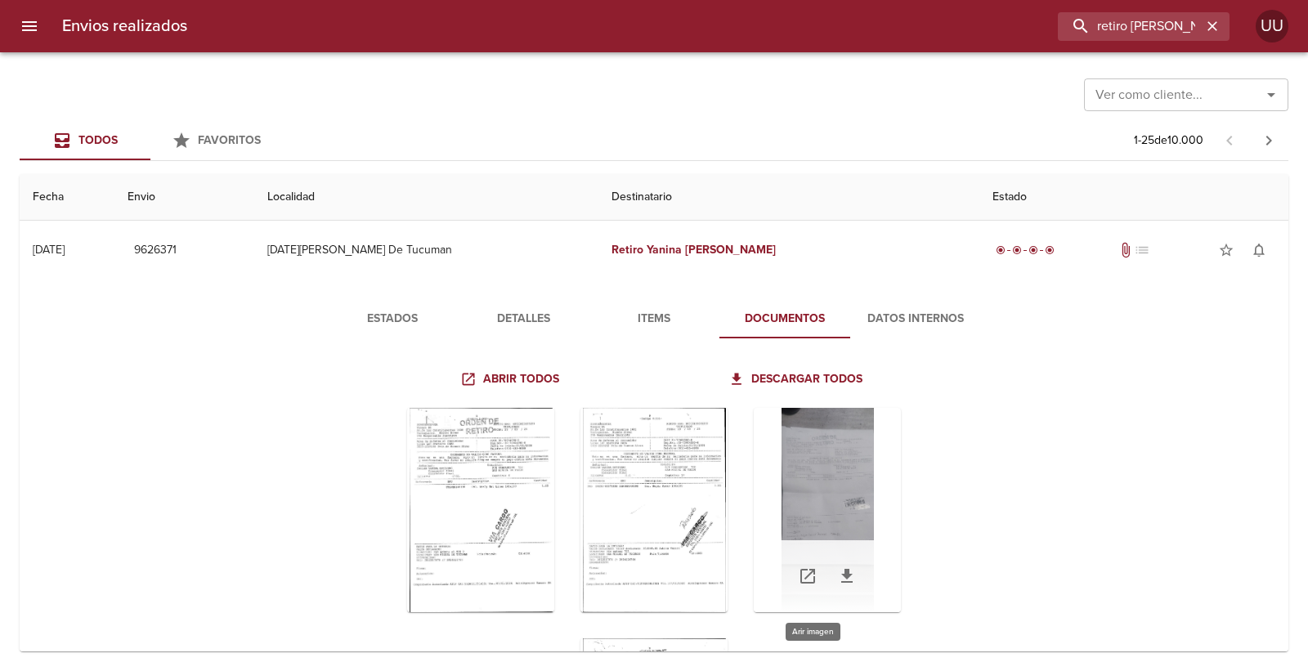
click at [810, 501] on div "Tabla de envíos del cliente" at bounding box center [827, 510] width 147 height 204
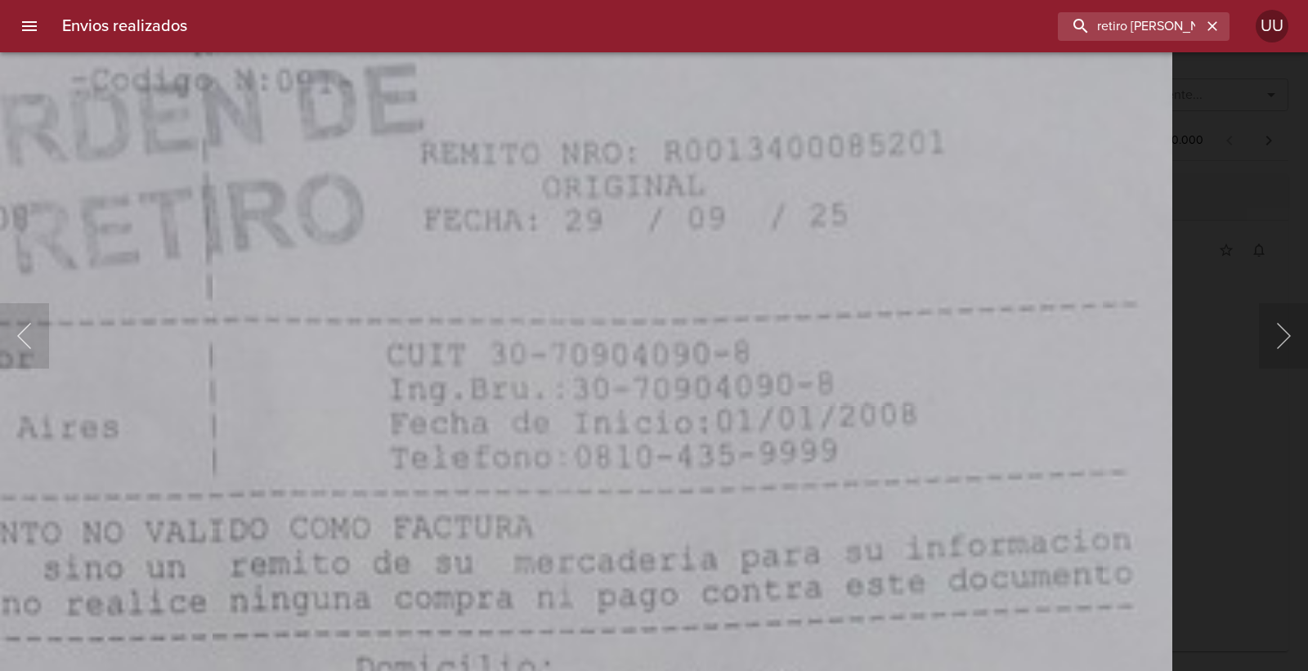
click at [1220, 21] on icon "button" at bounding box center [1212, 26] width 16 height 16
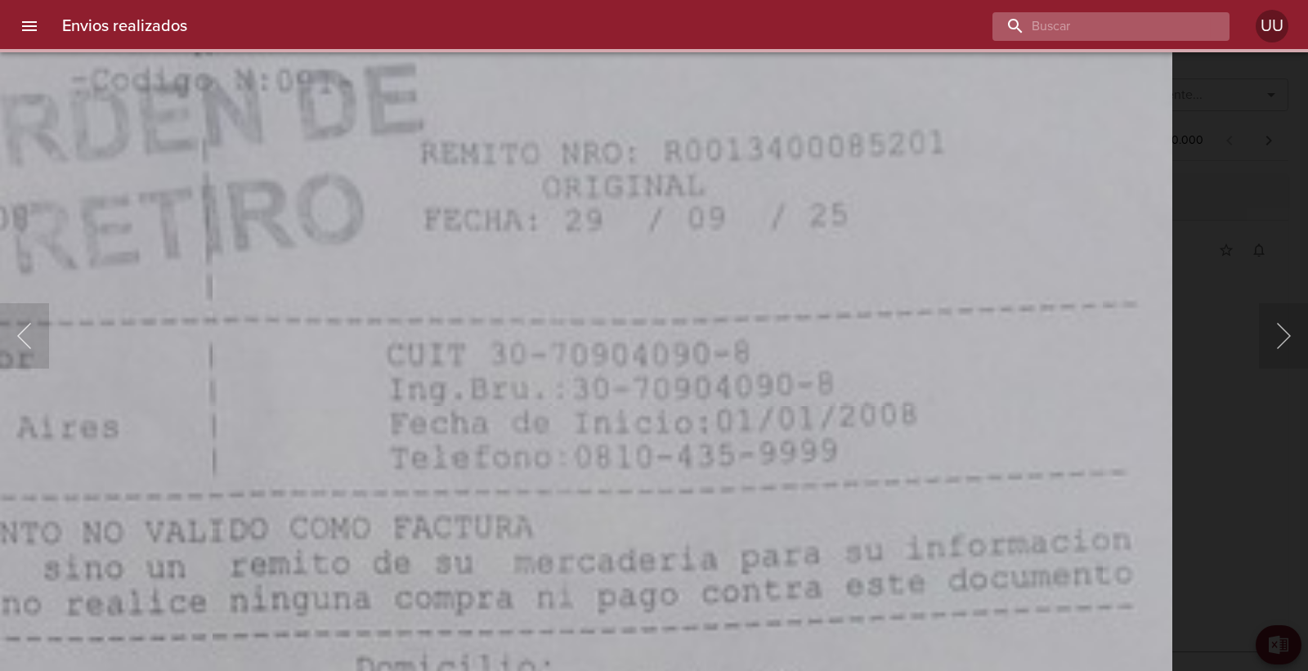
click at [1151, 25] on input "buscar" at bounding box center [1097, 26] width 209 height 29
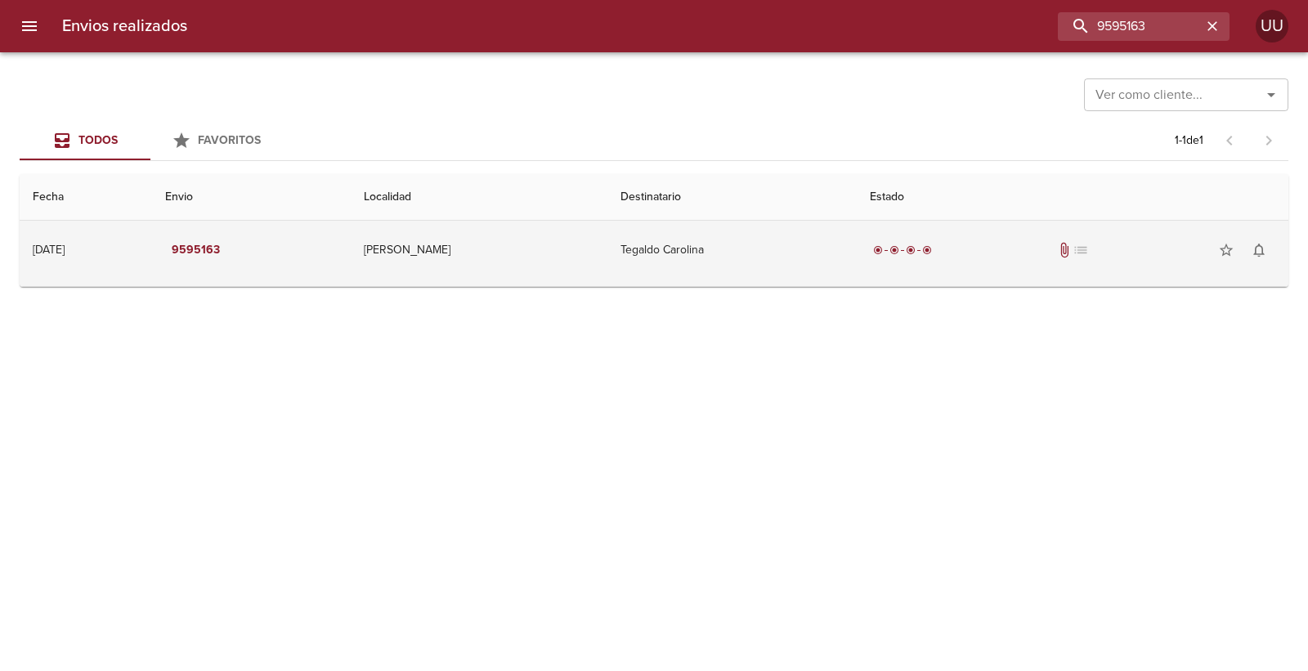
click at [608, 239] on td "[PERSON_NAME]" at bounding box center [479, 250] width 257 height 59
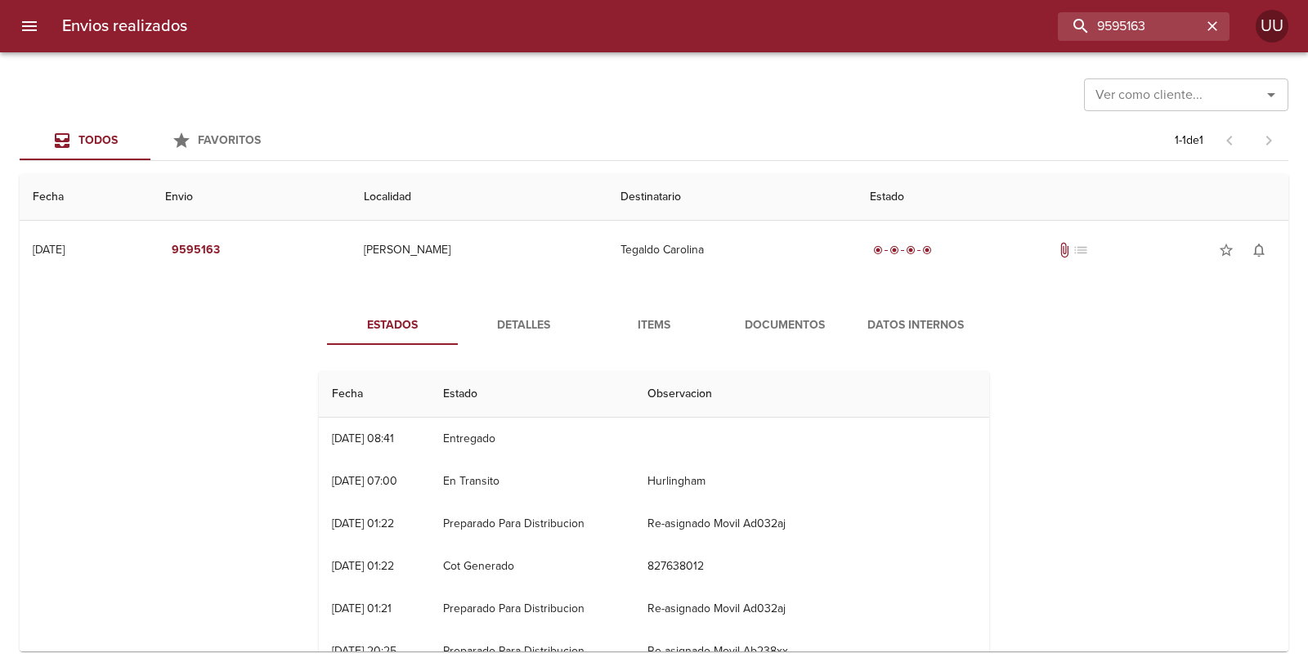
click at [767, 317] on span "Documentos" at bounding box center [784, 326] width 111 height 20
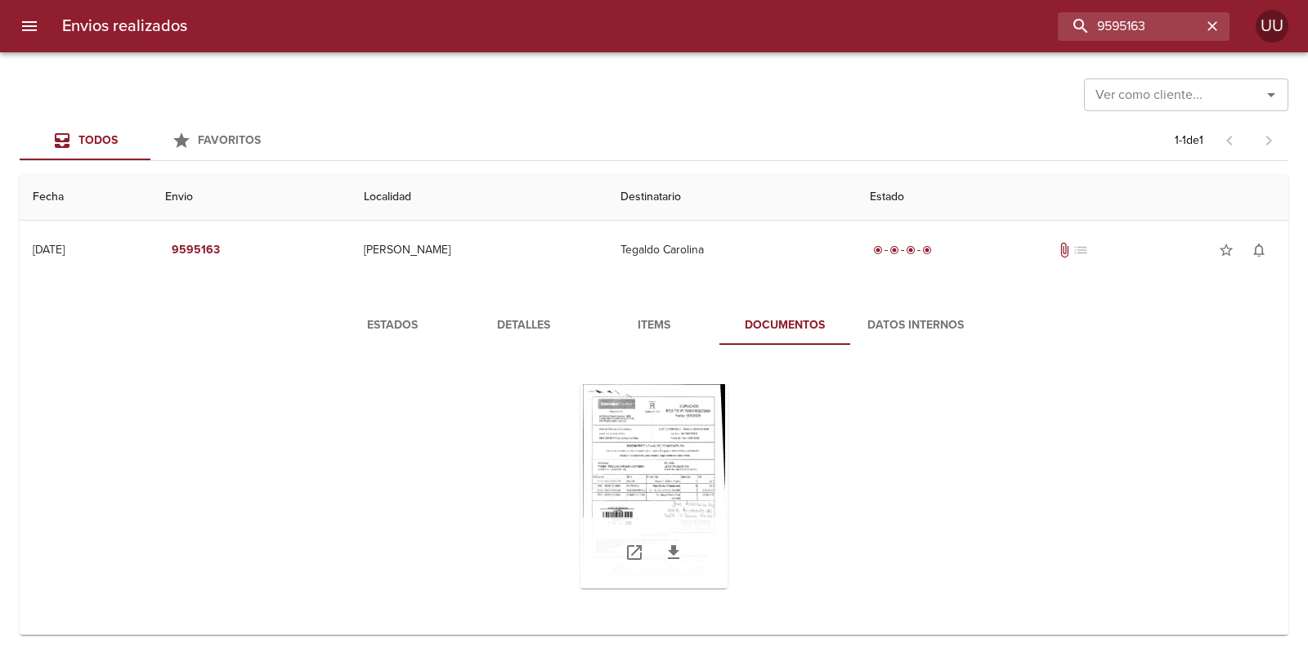
click at [657, 424] on div "Tabla de envíos del cliente" at bounding box center [654, 486] width 147 height 204
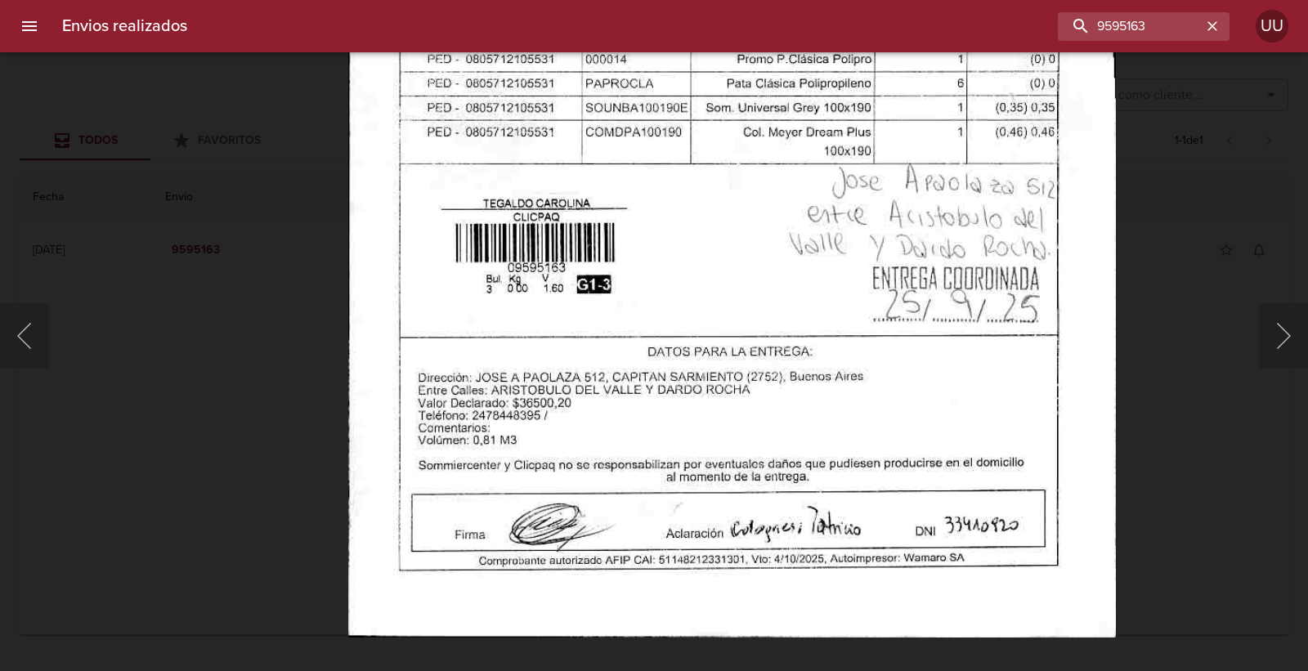
click at [707, 213] on img "Lightbox" at bounding box center [732, 86] width 768 height 1102
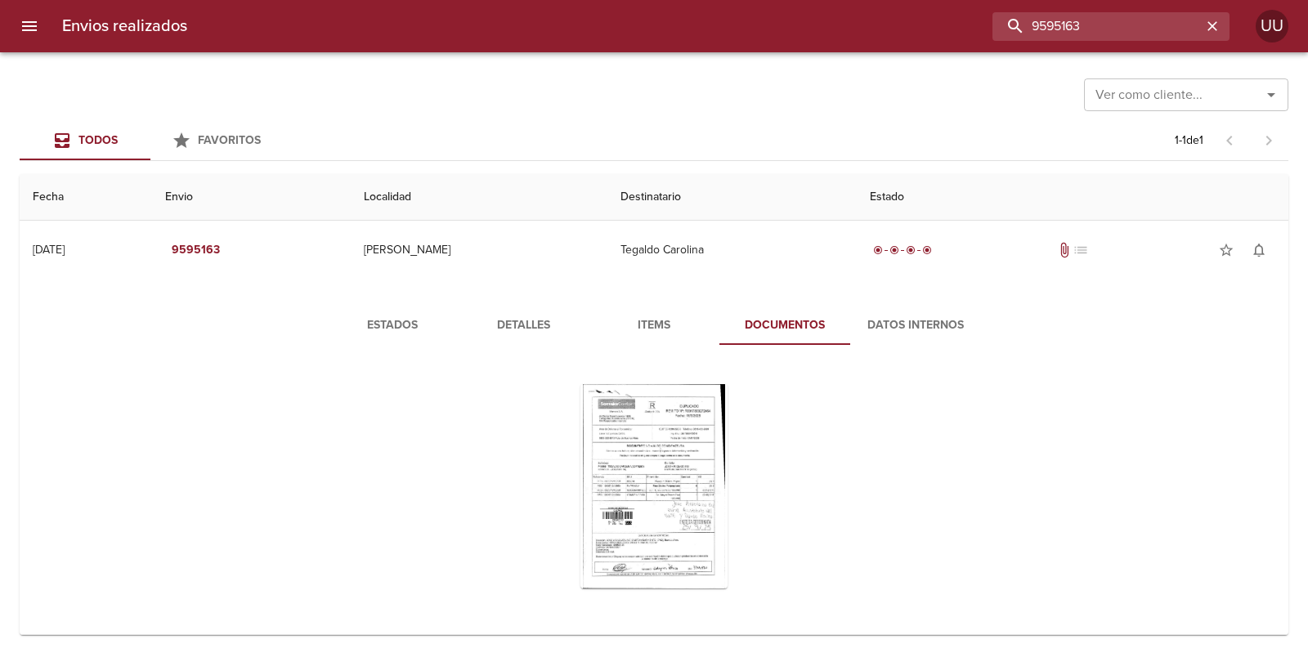
drag, startPoint x: 1148, startPoint y: 28, endPoint x: 823, endPoint y: -34, distance: 331.3
click at [823, 0] on html "Envios realizados 9595163 UU Ver como cliente... Ver como cliente... Todos Favo…" at bounding box center [654, 0] width 1308 height 0
type input "9428467"
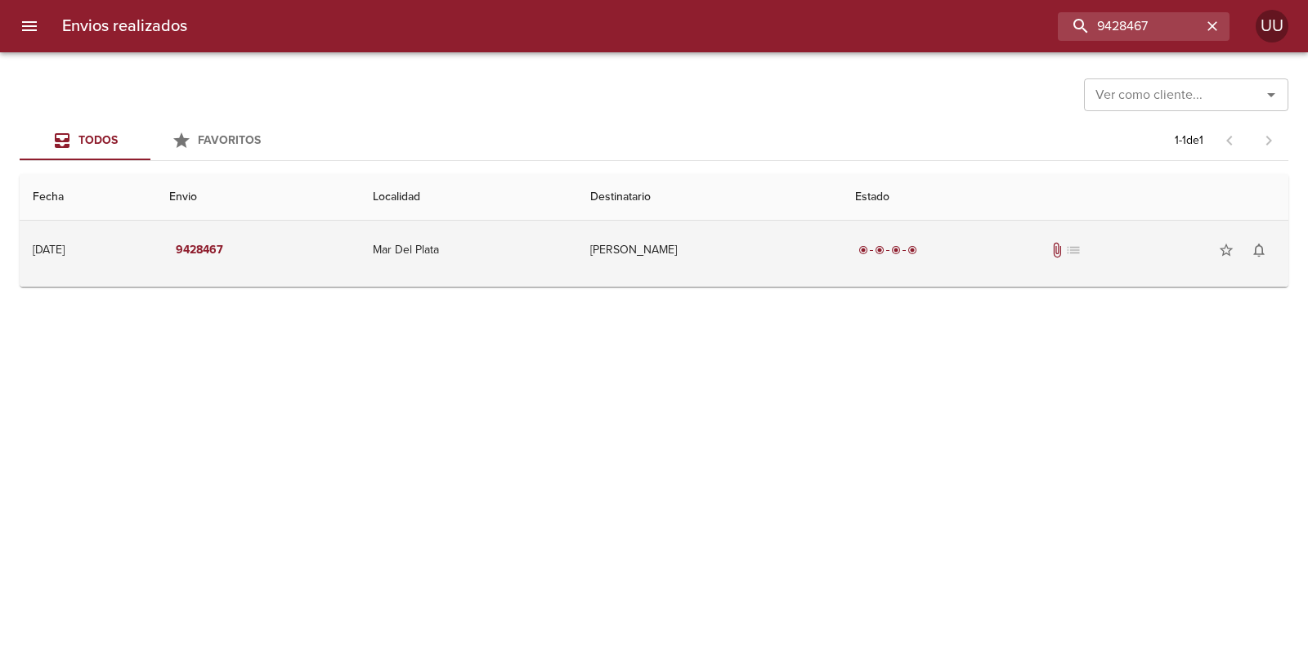
click at [674, 226] on td "[PERSON_NAME]" at bounding box center [709, 250] width 265 height 59
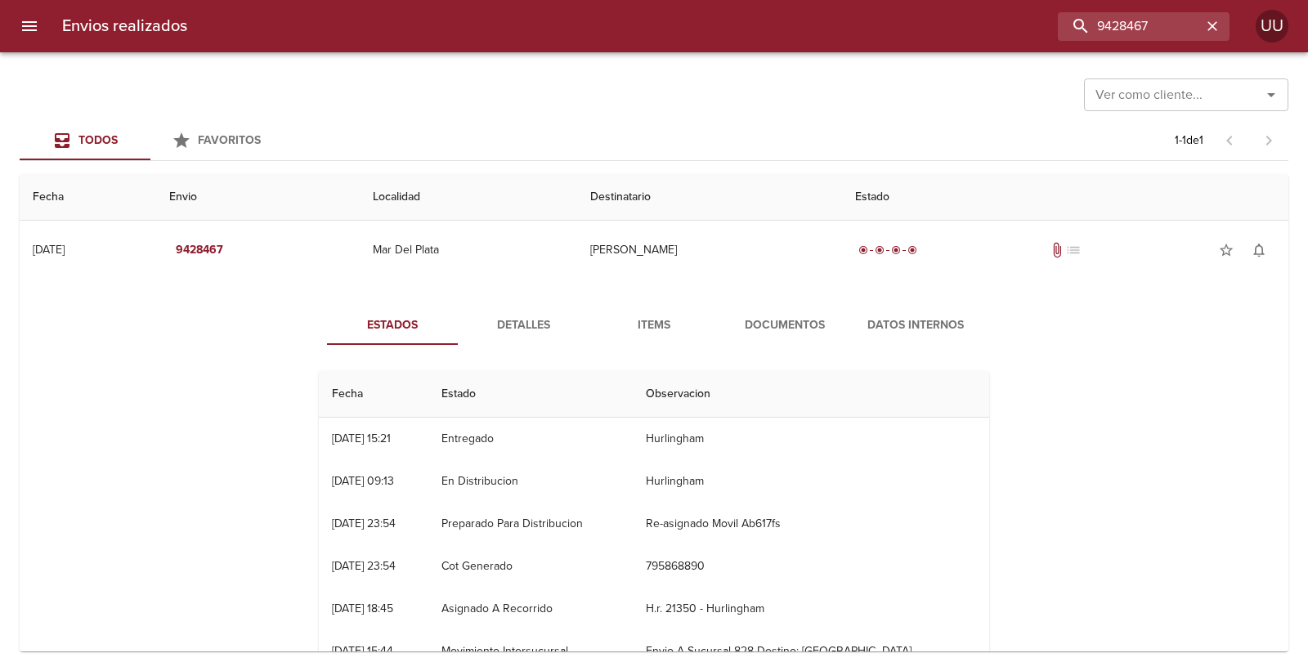
click at [787, 320] on span "Documentos" at bounding box center [784, 326] width 111 height 20
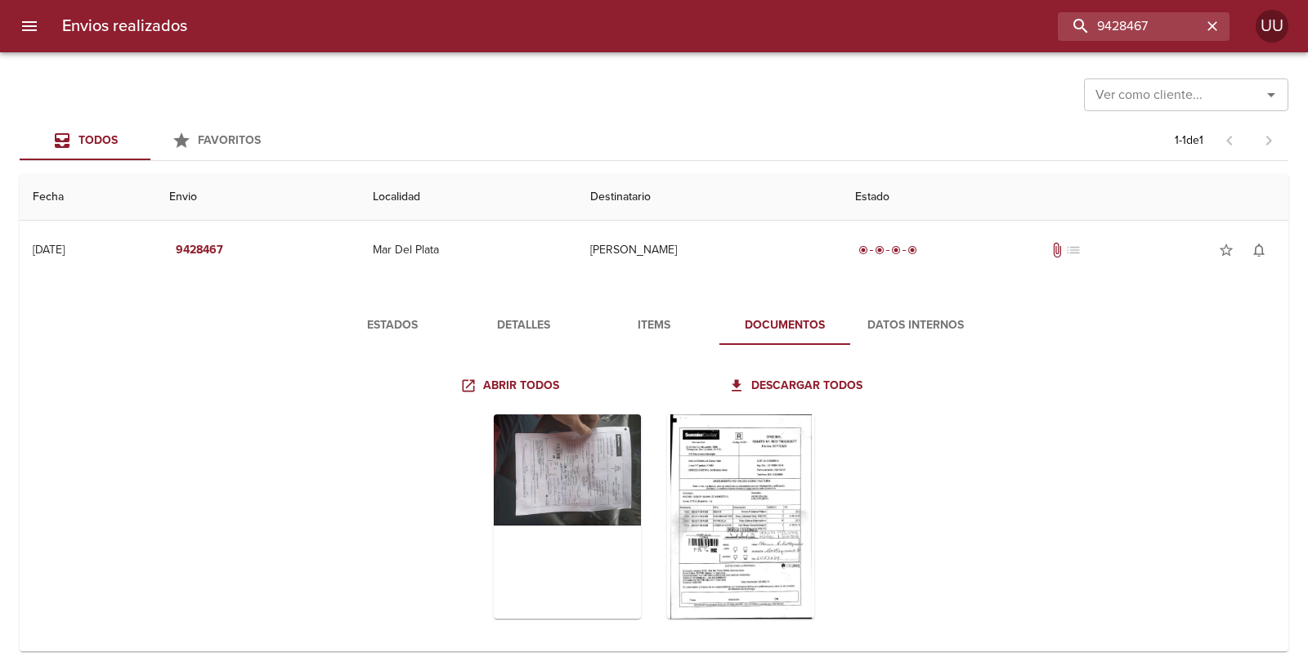
scroll to position [12, 0]
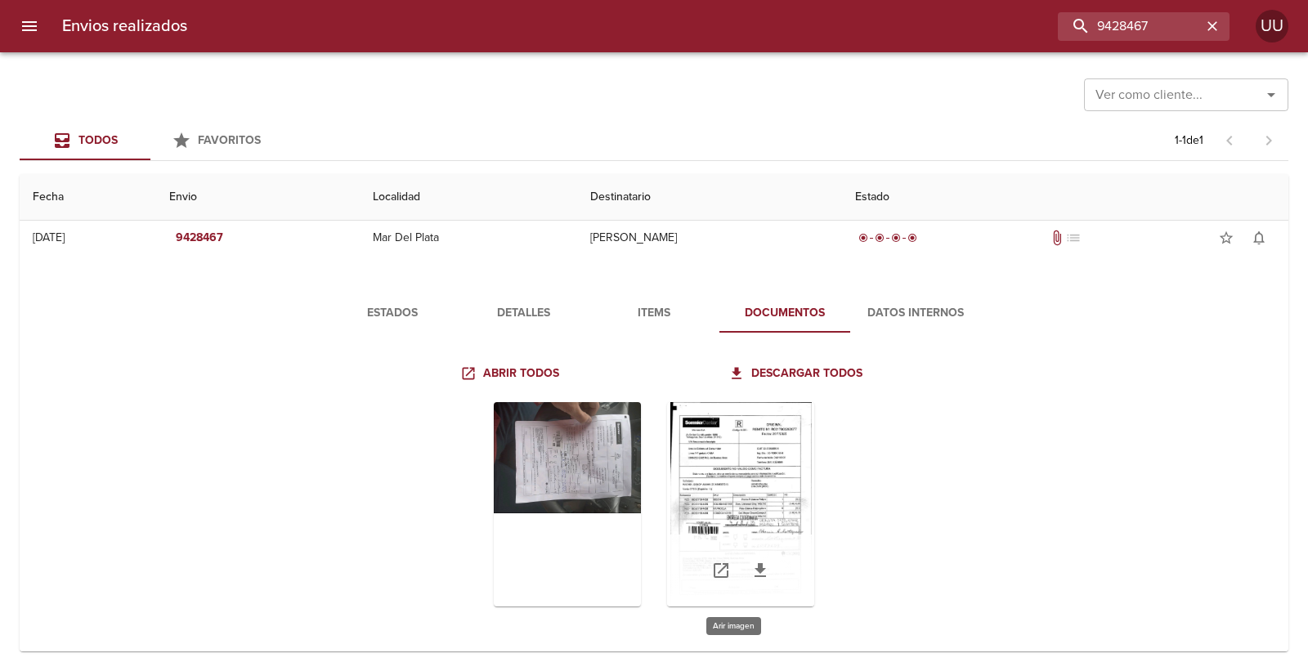
click at [730, 454] on div "Tabla de envíos del cliente" at bounding box center [740, 504] width 147 height 204
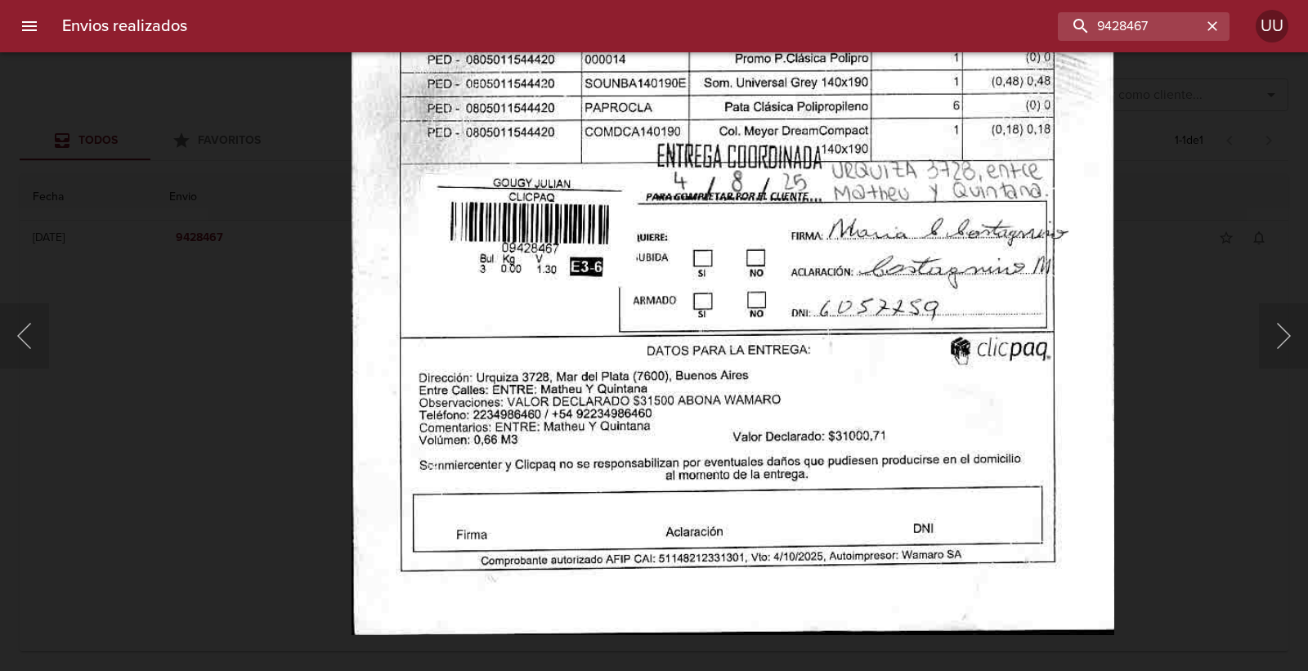
click at [728, 128] on img "Lightbox" at bounding box center [733, 84] width 763 height 1102
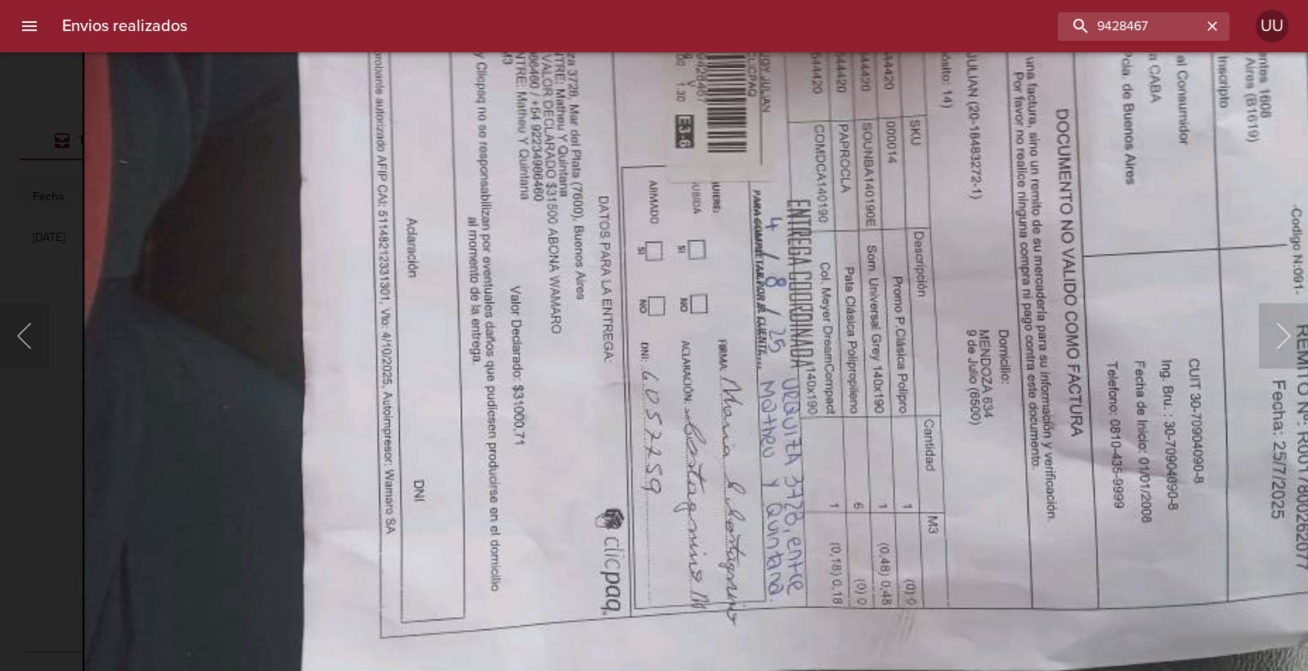
click at [594, 198] on img "Lightbox" at bounding box center [817, 259] width 1469 height 1102
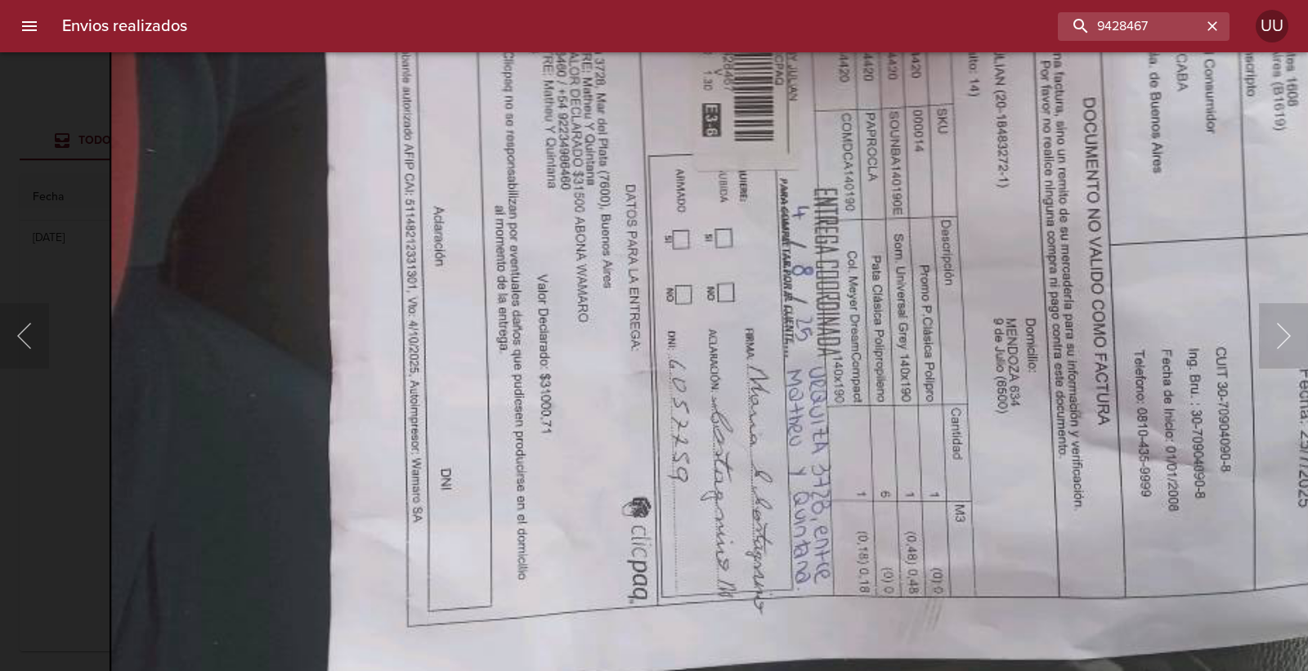
click at [638, 235] on img "Lightbox" at bounding box center [844, 248] width 1469 height 1102
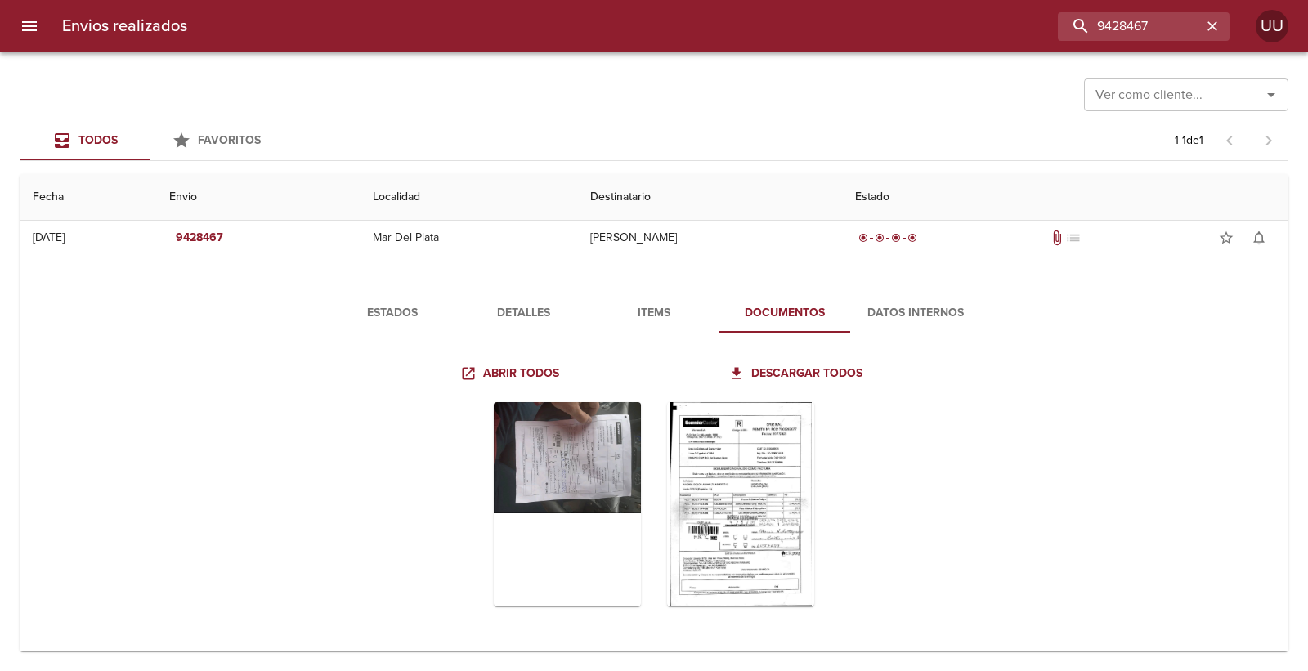
click at [393, 399] on div "Tabla de envíos del cliente" at bounding box center [654, 504] width 670 height 231
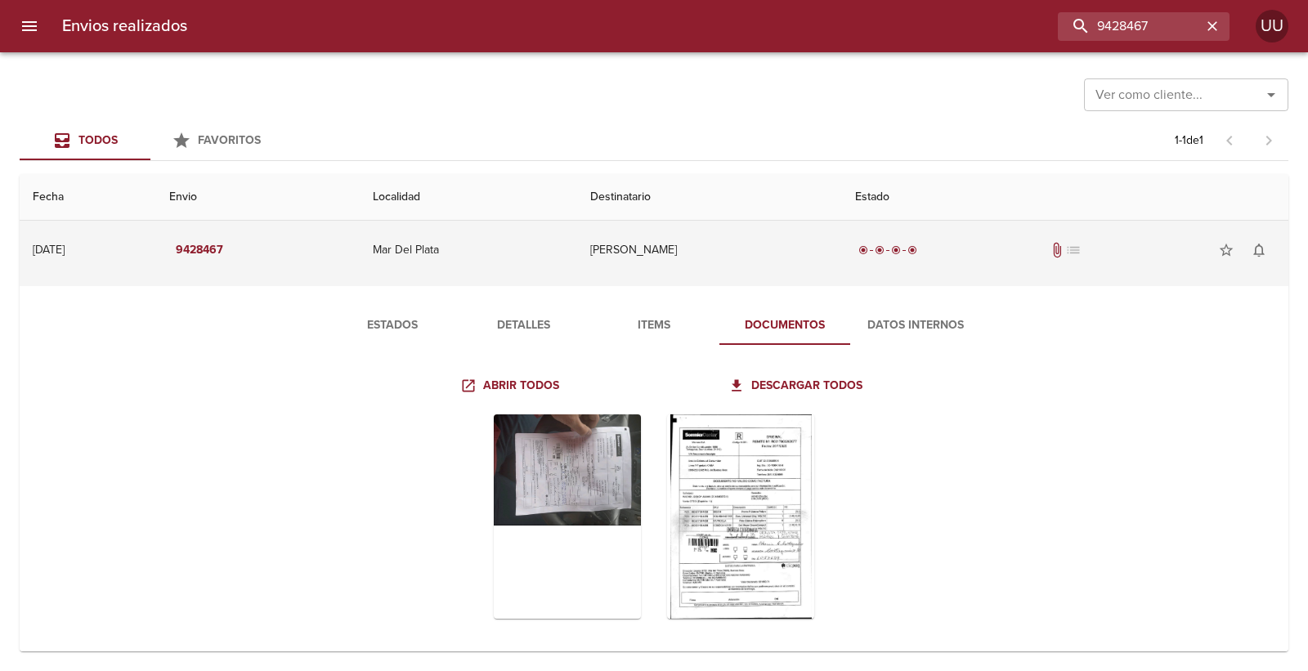
click at [451, 246] on td "Mar Del Plata" at bounding box center [468, 250] width 217 height 59
